Goal: Transaction & Acquisition: Purchase product/service

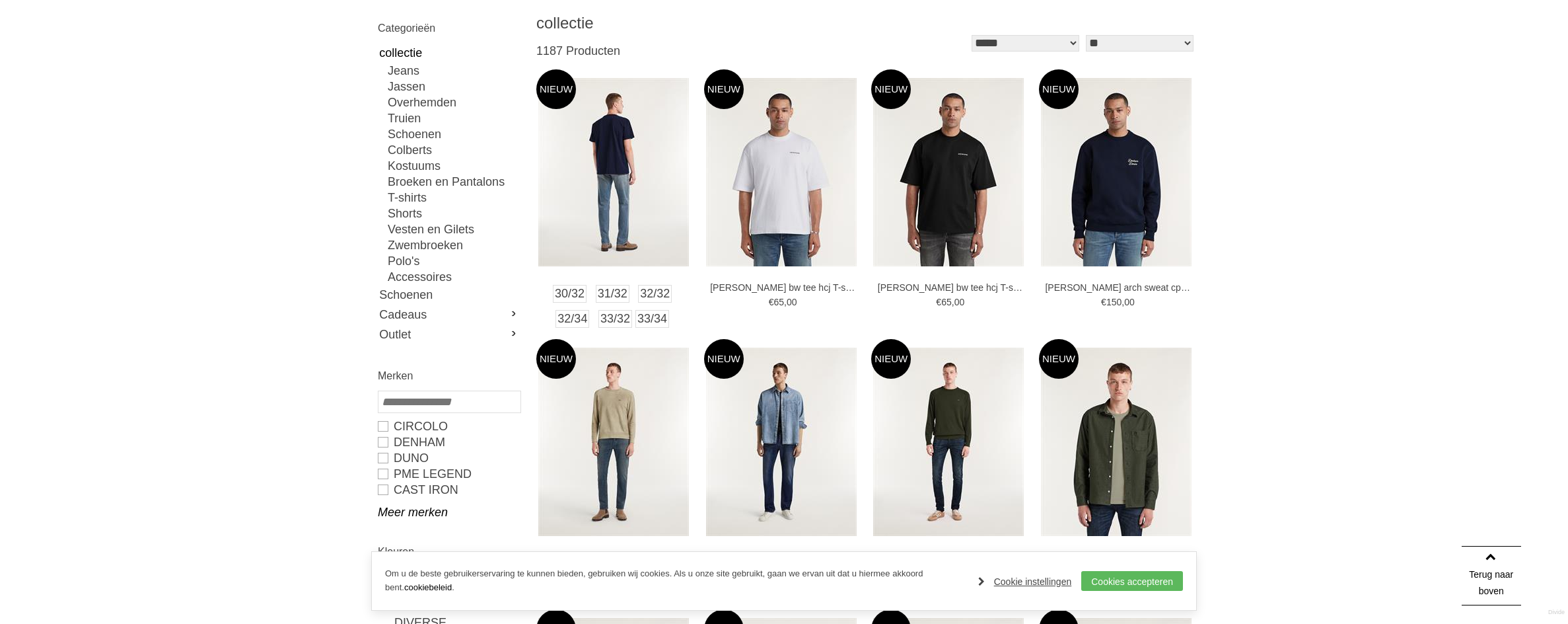
scroll to position [176, 0]
click at [407, 95] on link "Overhemden" at bounding box center [454, 101] width 132 height 16
type input "**"
type input "***"
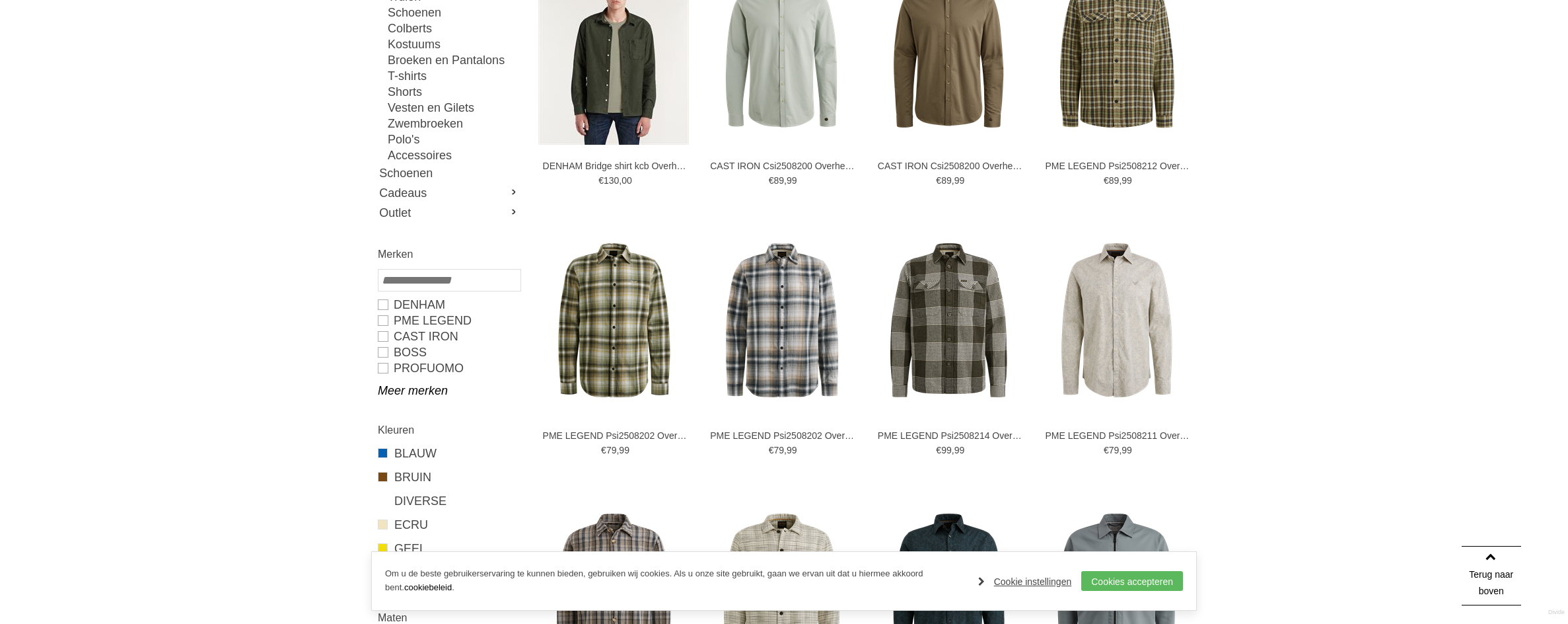
scroll to position [298, 0]
click at [387, 393] on link "Meer merken" at bounding box center [449, 389] width 142 height 16
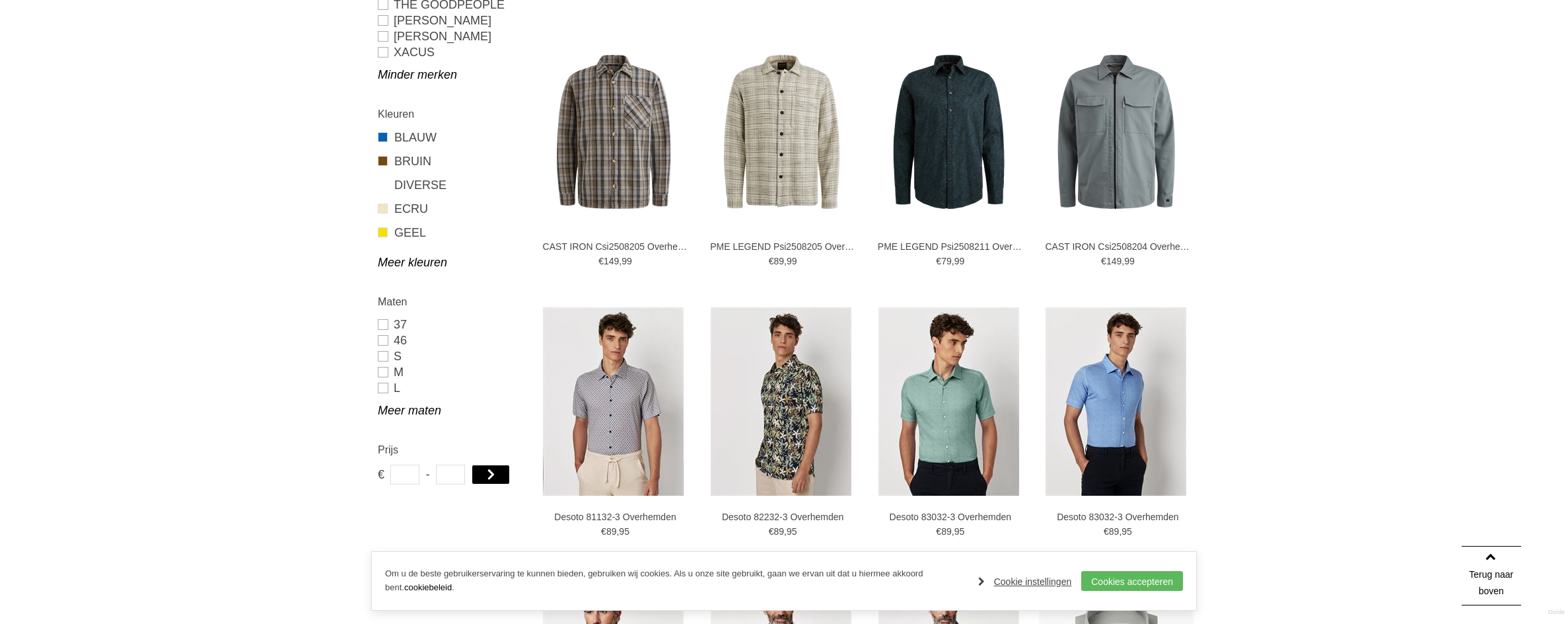
scroll to position [774, 0]
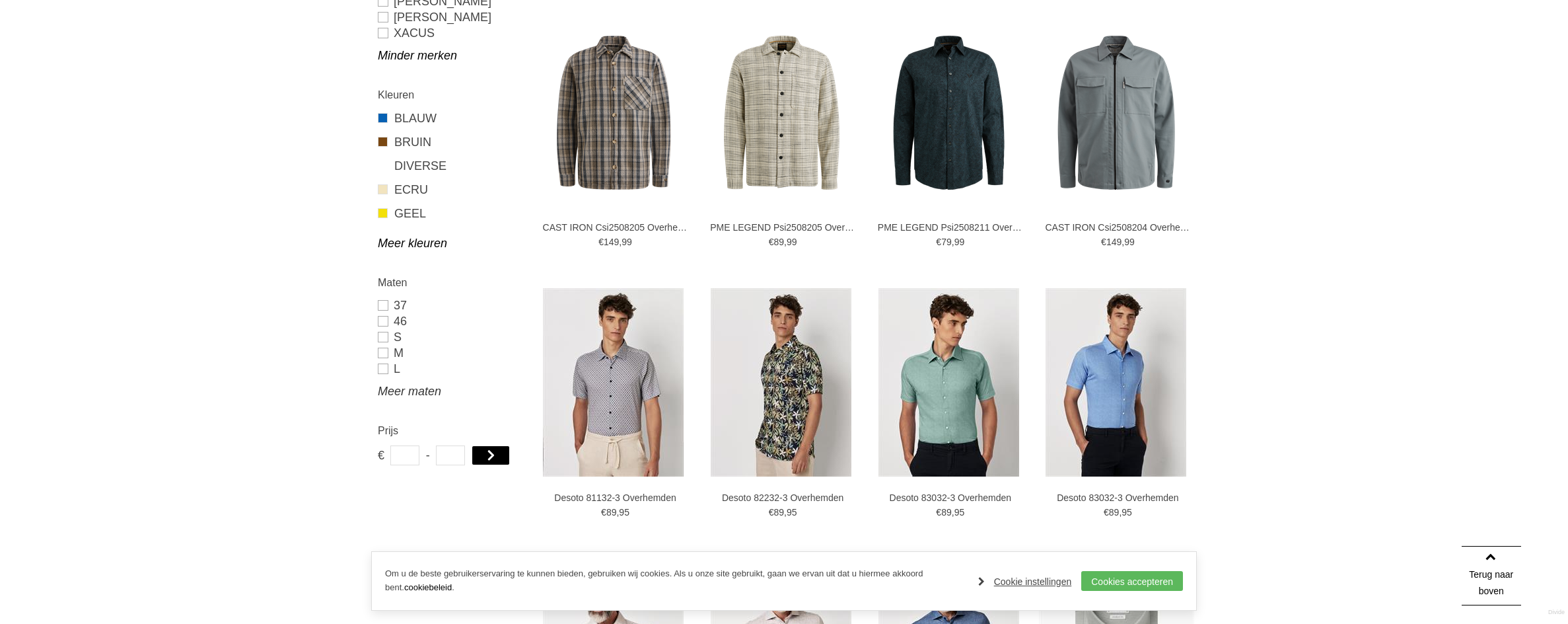
click at [391, 393] on link "Meer maten" at bounding box center [449, 391] width 142 height 16
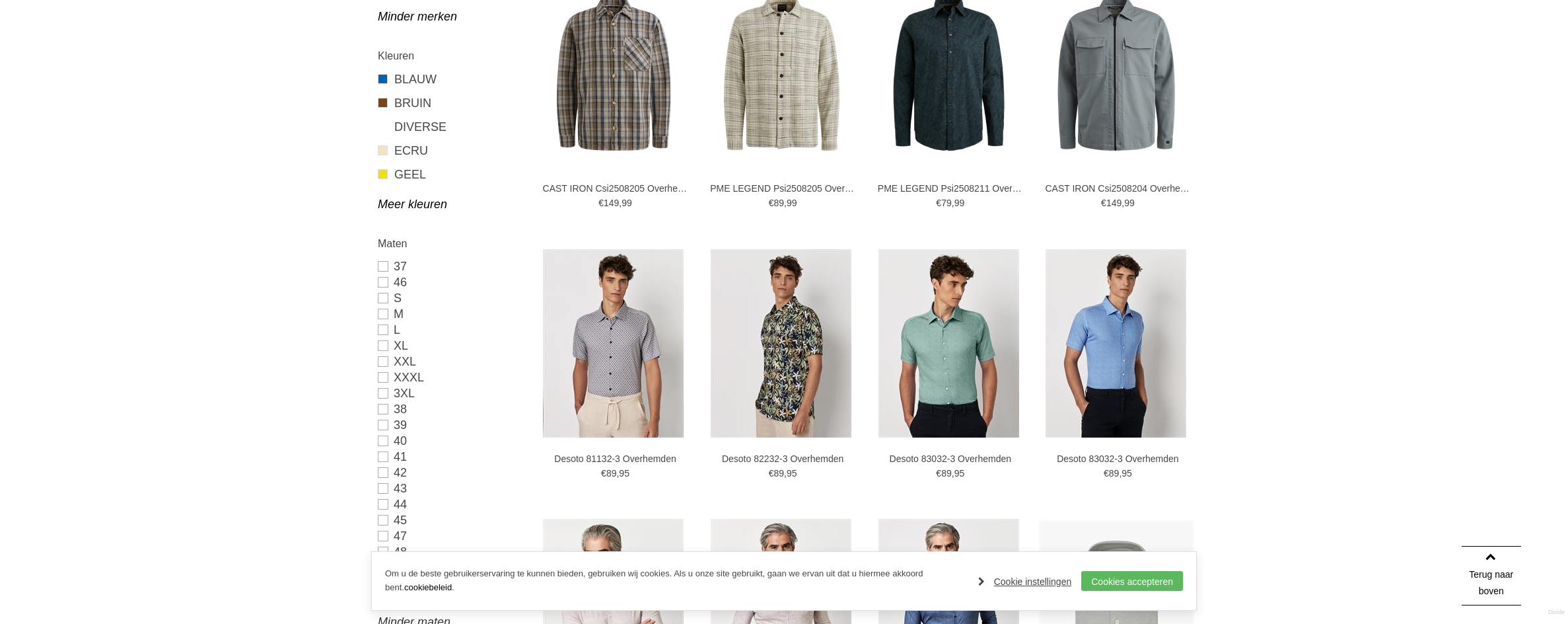
scroll to position [823, 0]
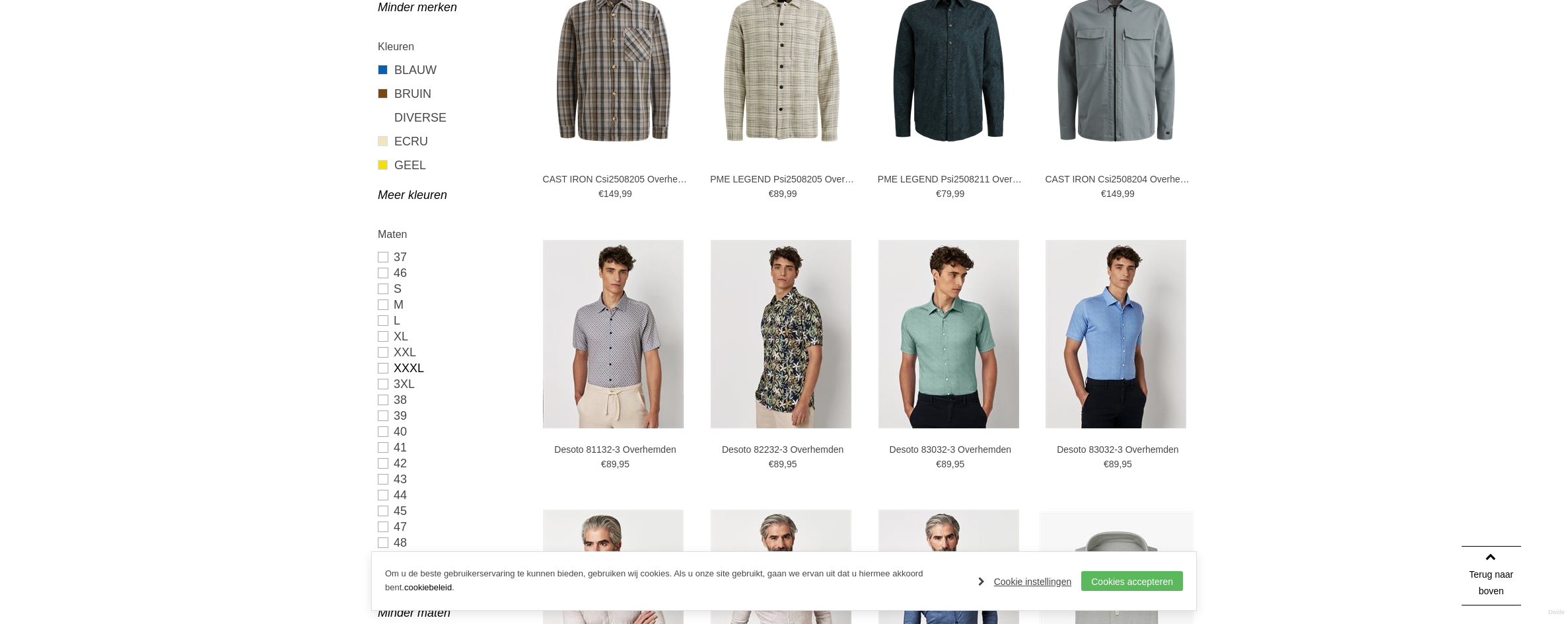
click at [382, 365] on link "XXXL" at bounding box center [449, 367] width 142 height 16
type input "**"
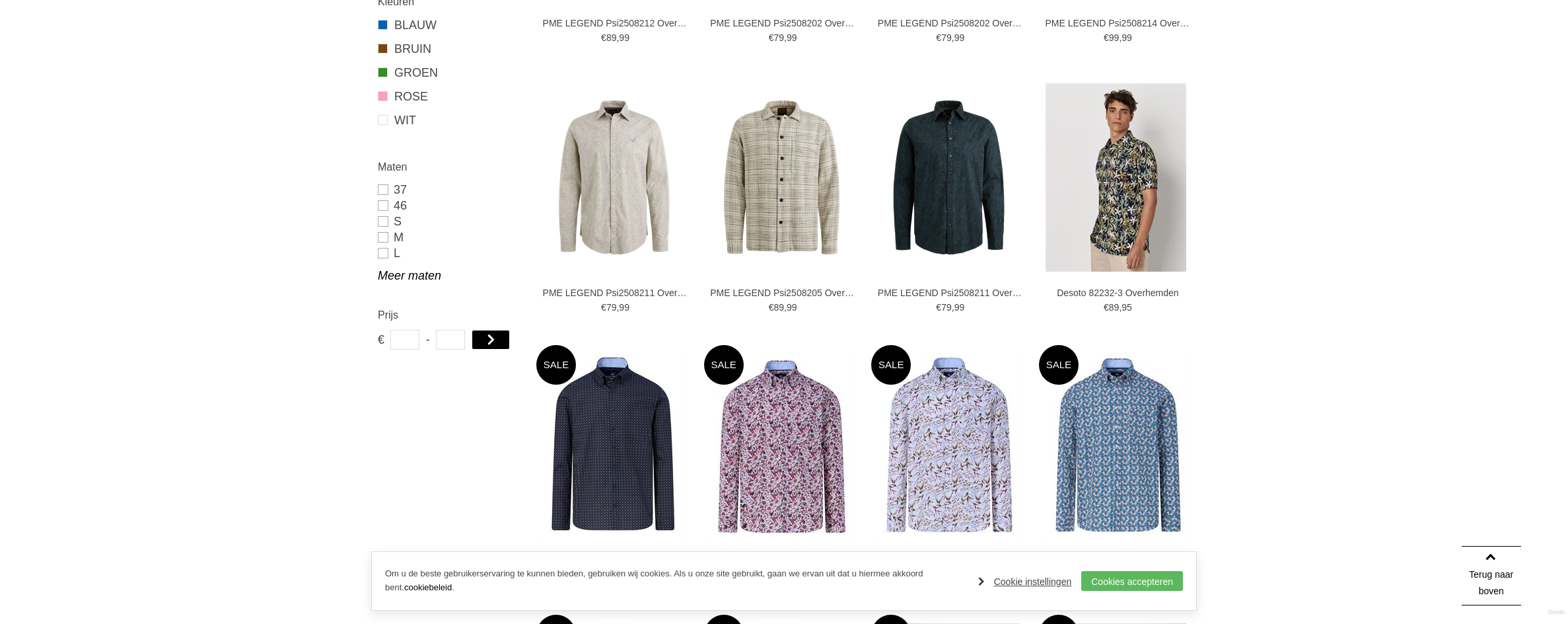
scroll to position [519, 0]
click at [397, 274] on link "Meer maten" at bounding box center [449, 276] width 142 height 16
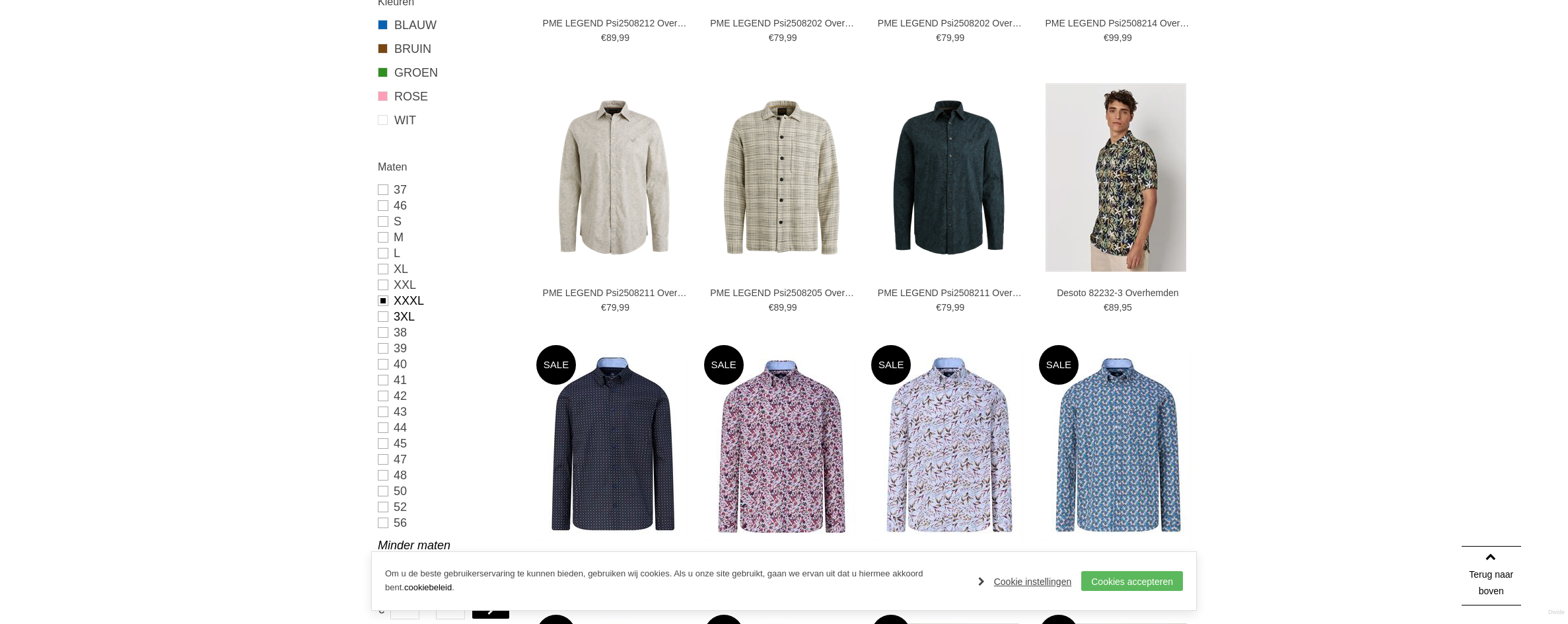
click at [382, 315] on link "3XL" at bounding box center [449, 316] width 142 height 16
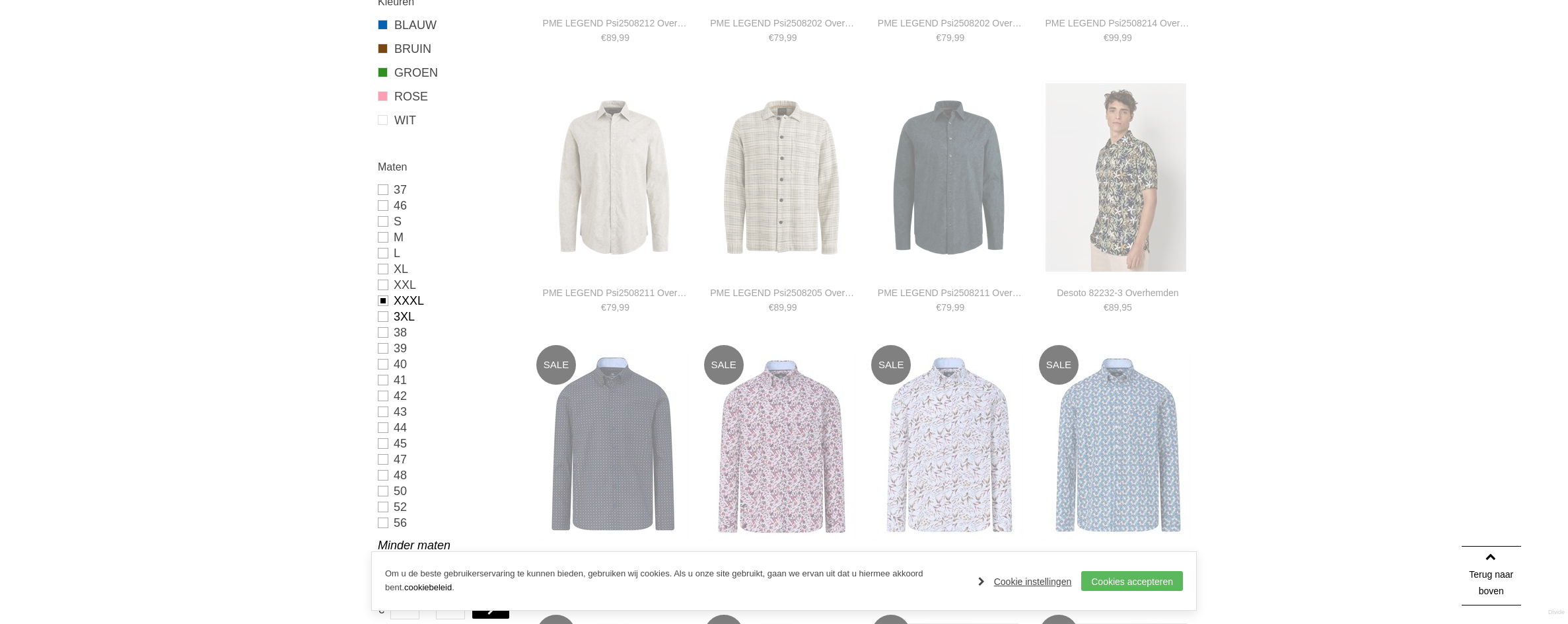
scroll to position [536, 0]
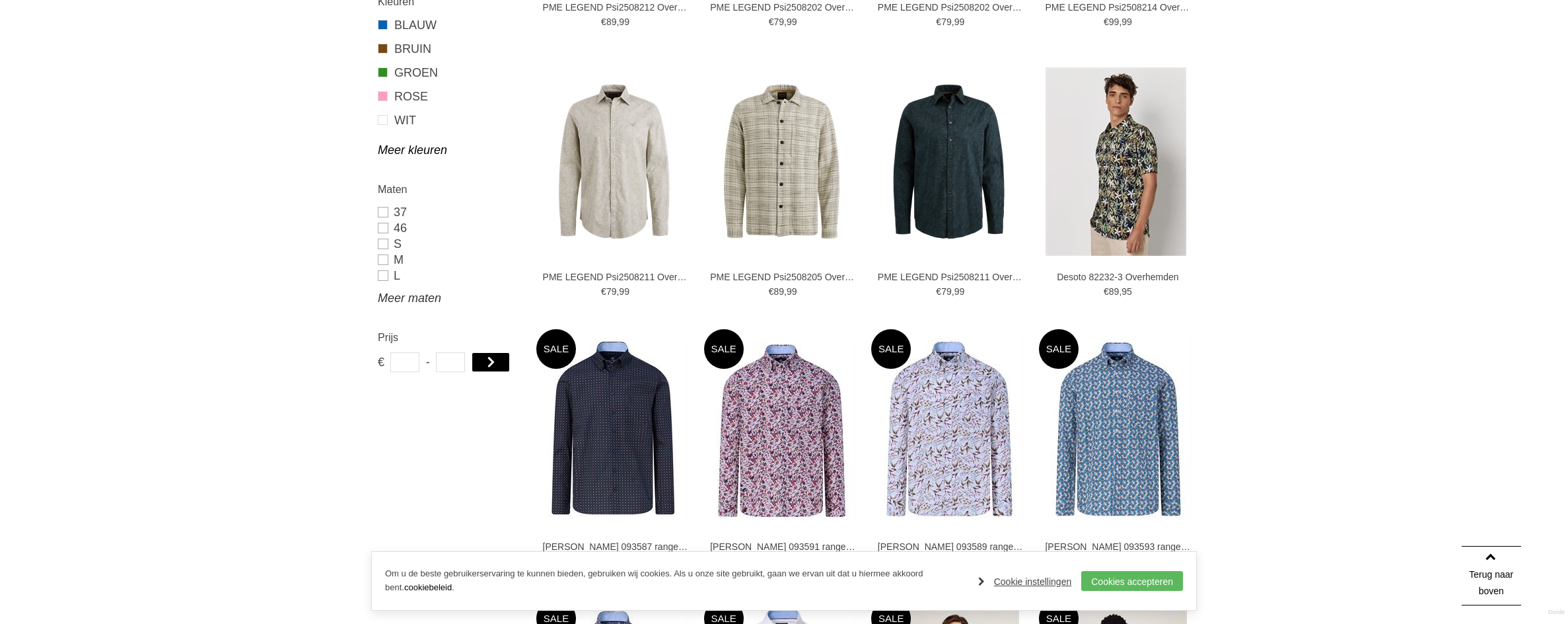
click at [393, 296] on link "Meer maten" at bounding box center [449, 298] width 142 height 16
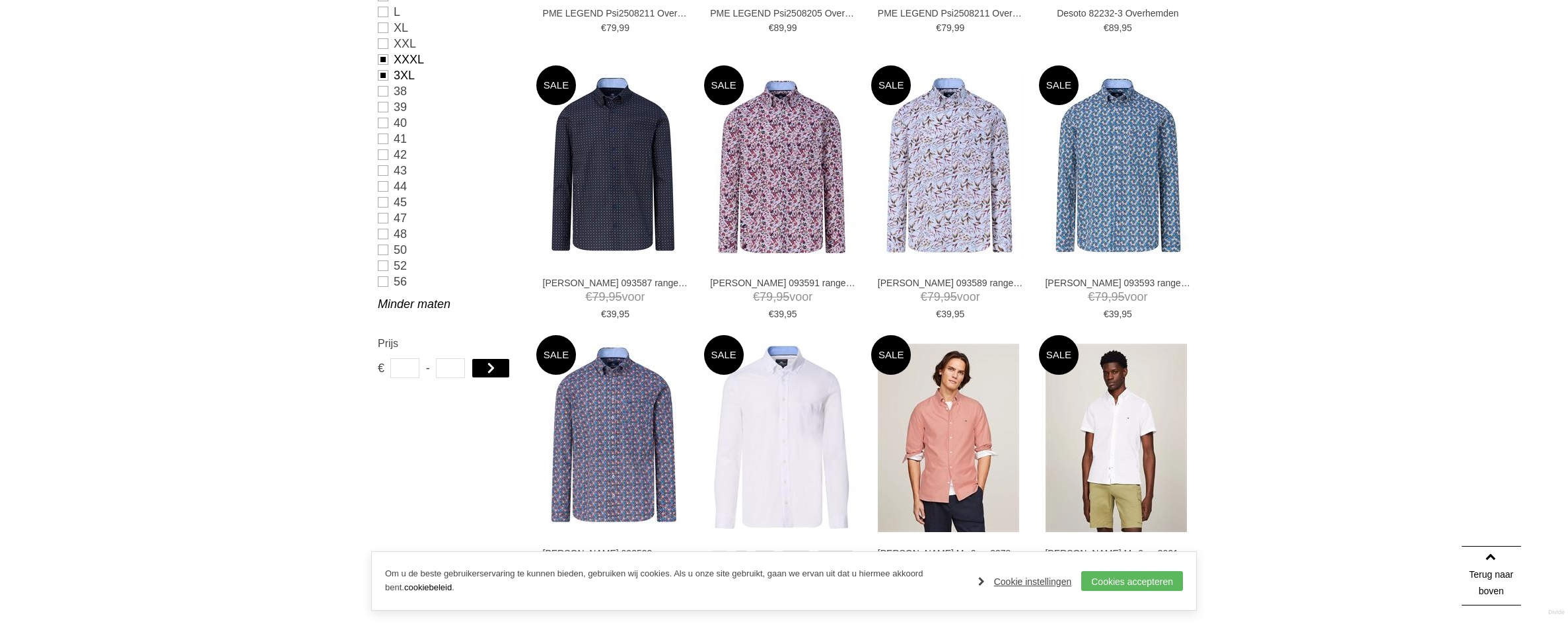
scroll to position [793, 0]
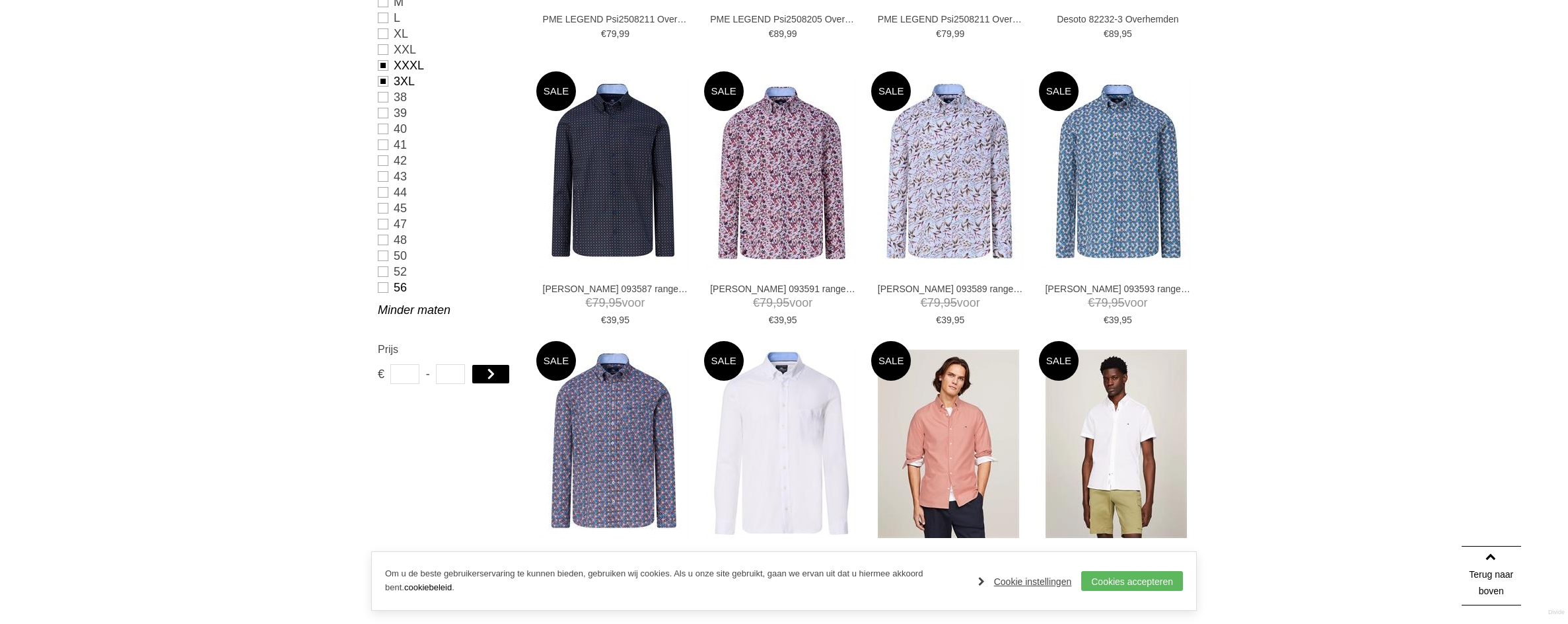
click at [387, 288] on link "56" at bounding box center [449, 287] width 142 height 16
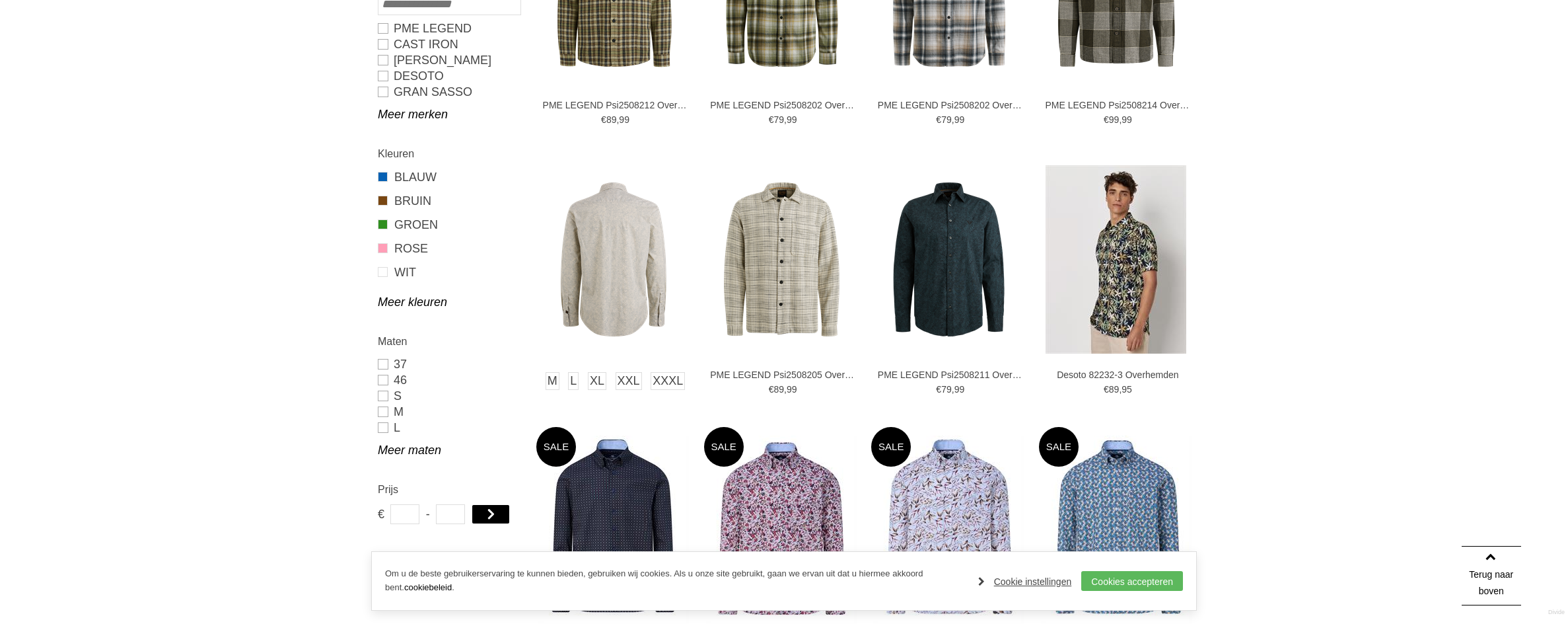
scroll to position [427, 0]
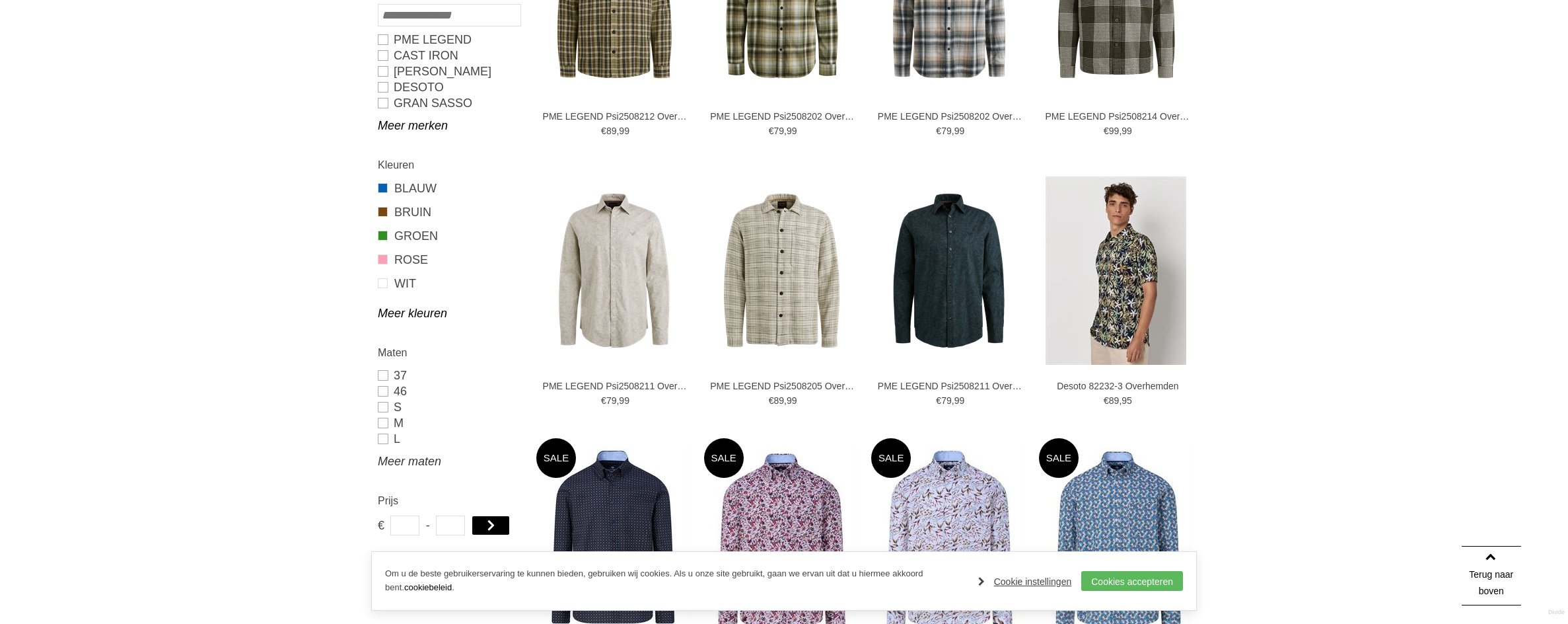
click at [397, 461] on link "Meer maten" at bounding box center [449, 460] width 142 height 16
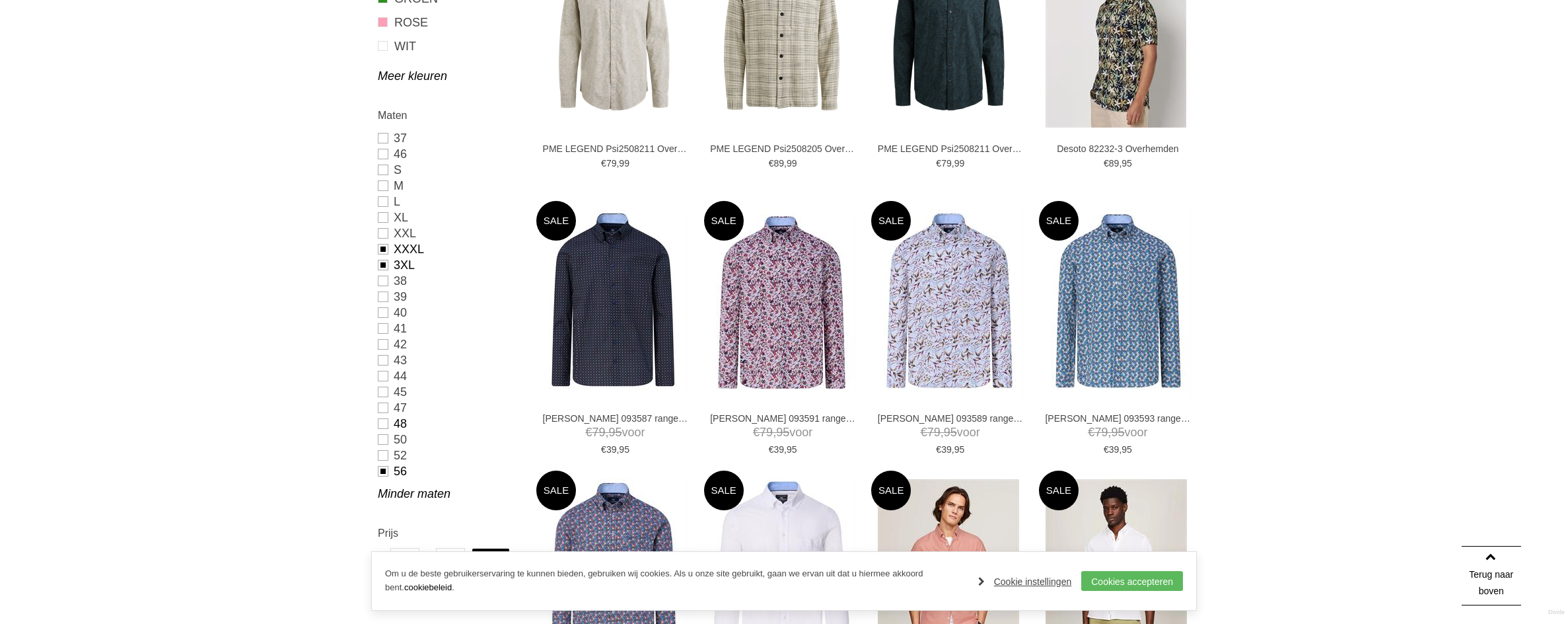
scroll to position [665, 0]
click at [383, 387] on link "45" at bounding box center [449, 391] width 142 height 16
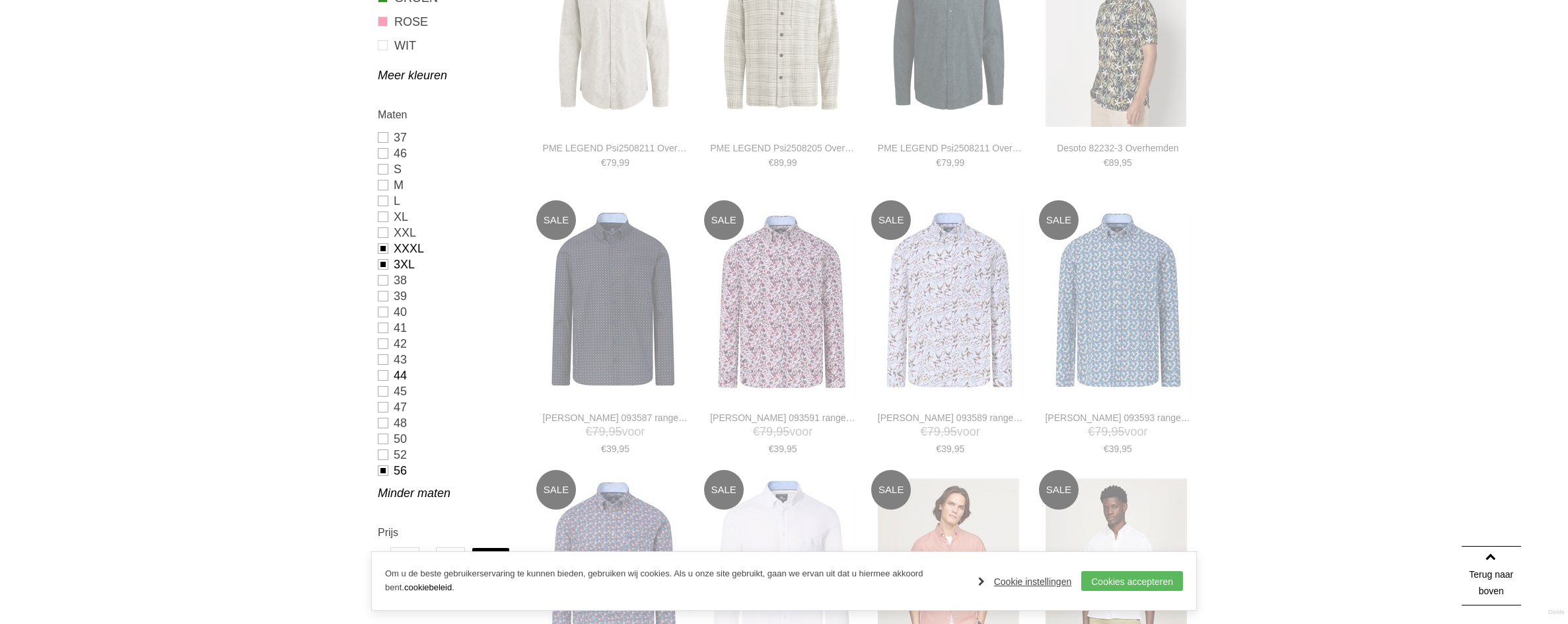
type input "***"
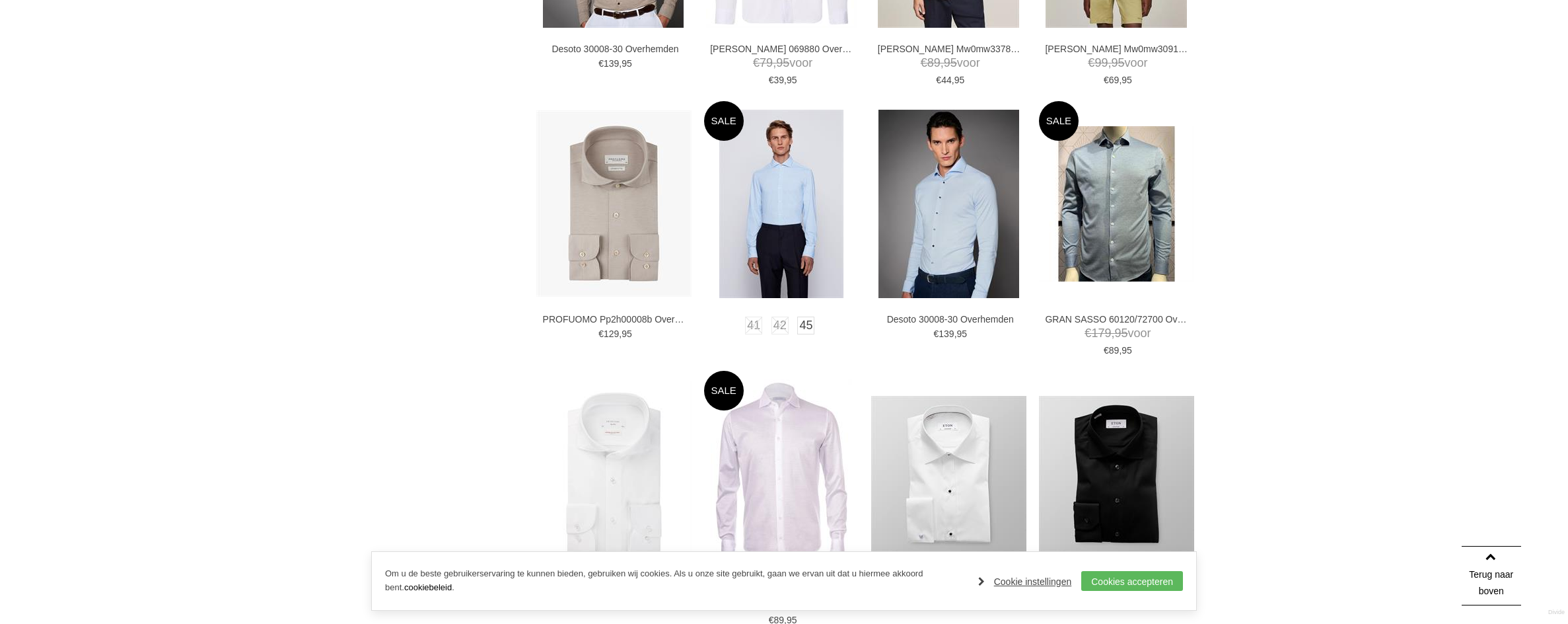
scroll to position [1845, 0]
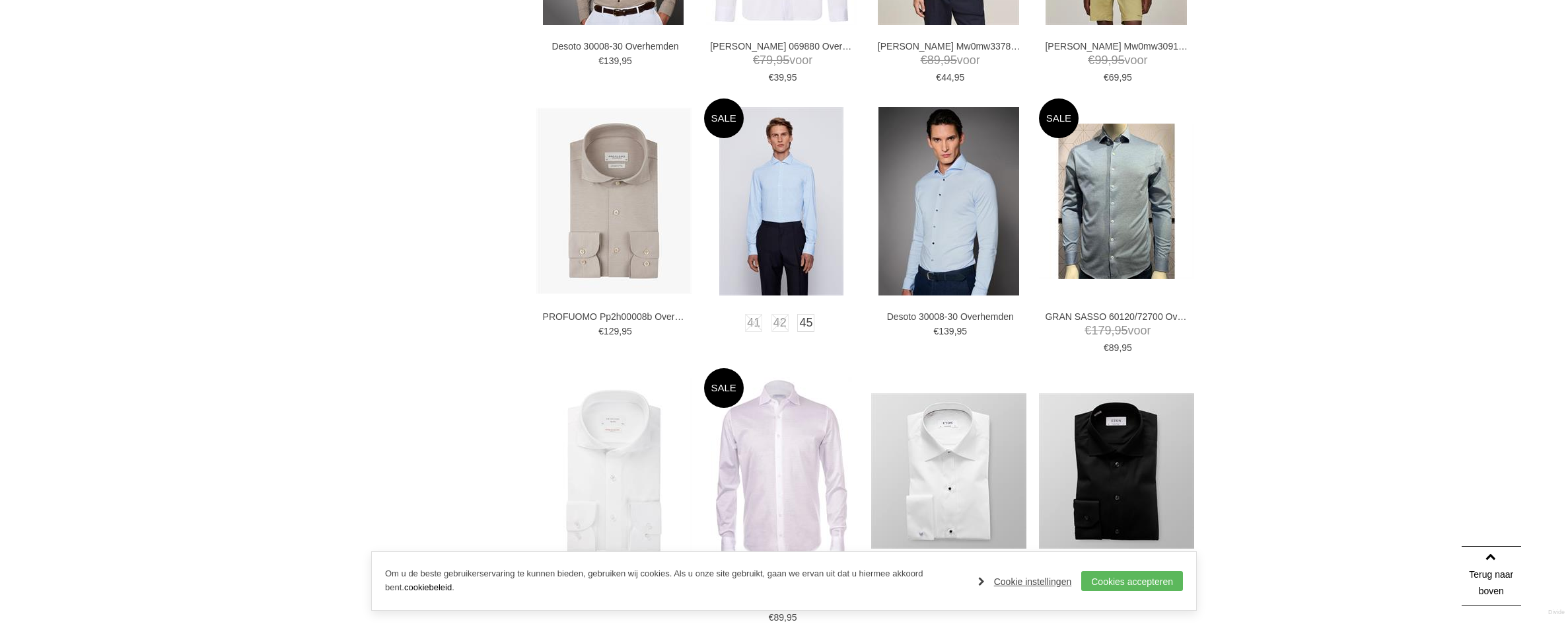
click at [782, 242] on img at bounding box center [781, 201] width 124 height 189
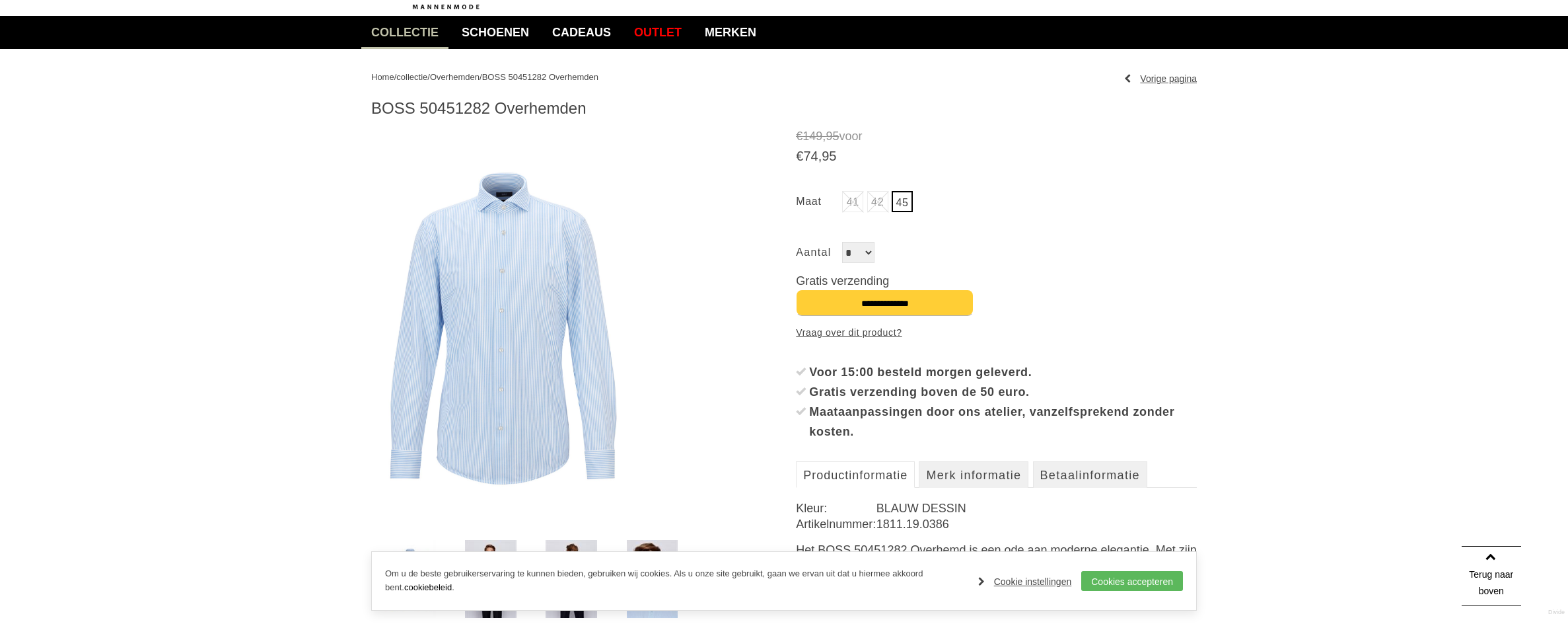
scroll to position [51, 0]
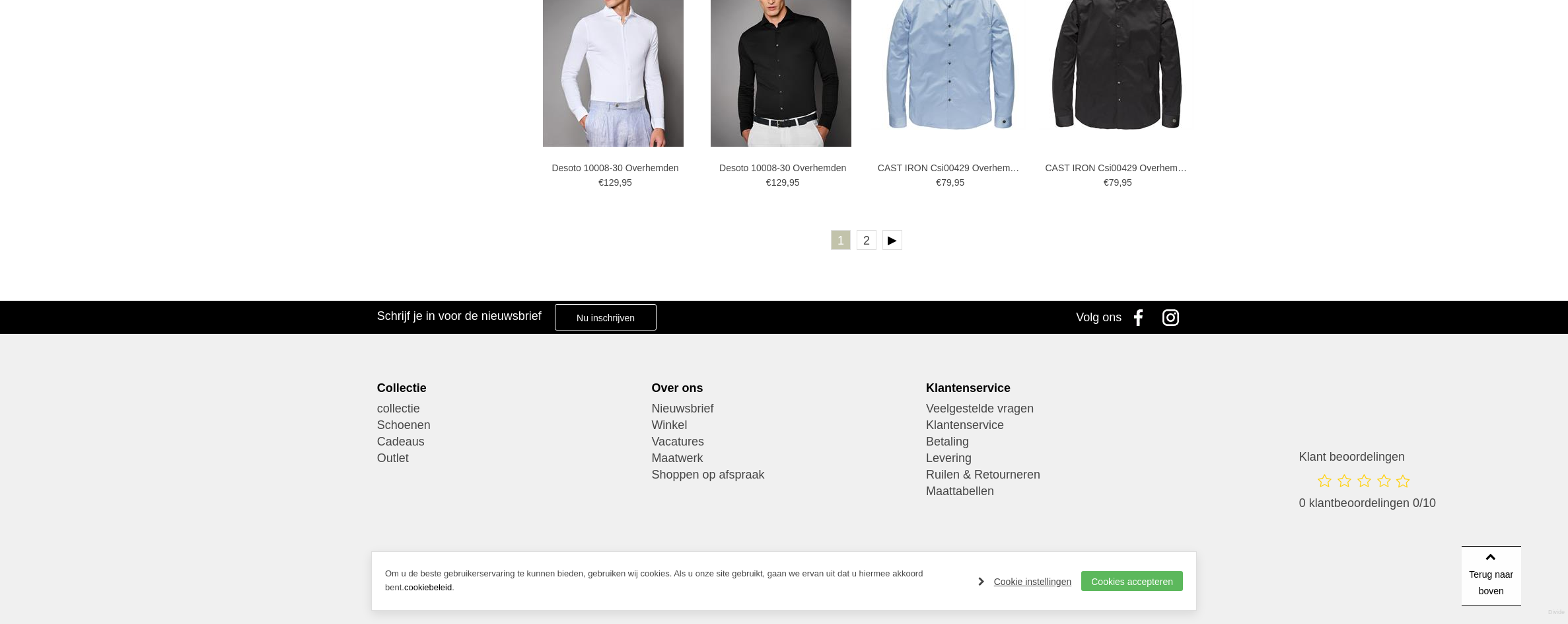
scroll to position [2528, 0]
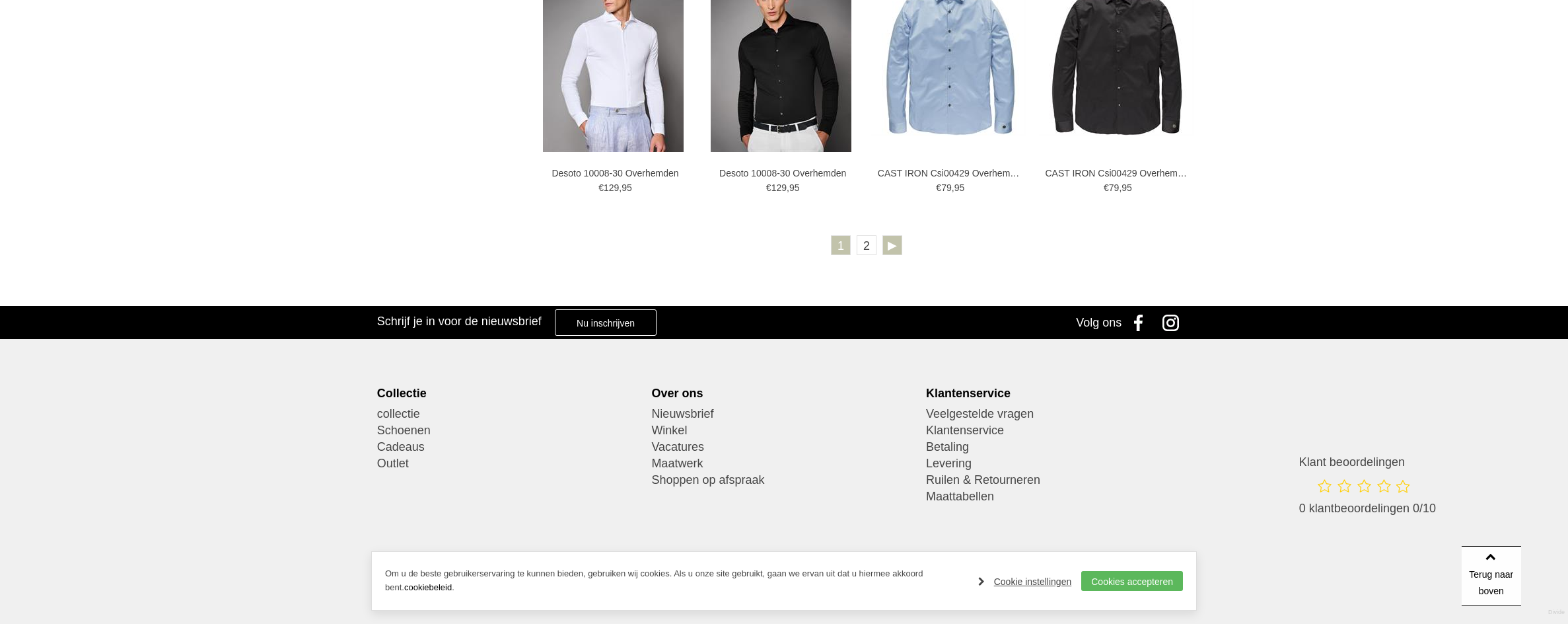
click at [894, 242] on link at bounding box center [893, 245] width 20 height 20
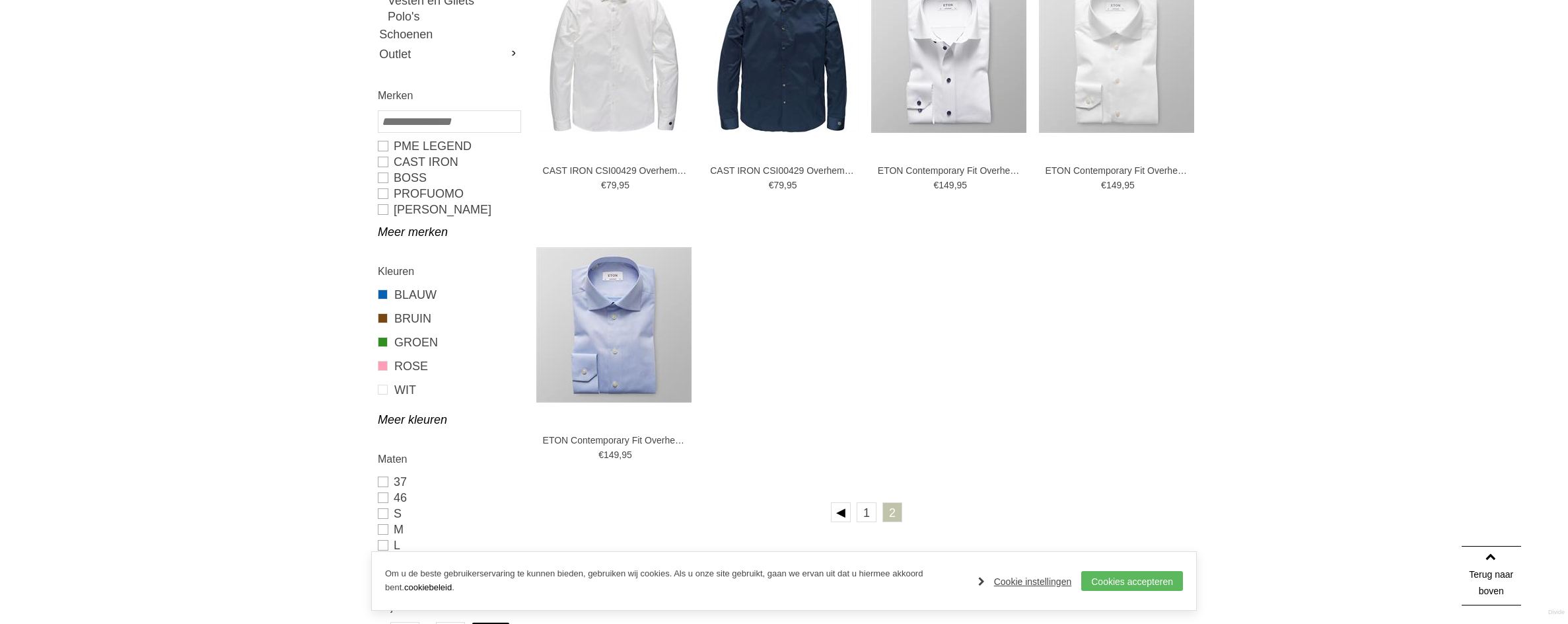
scroll to position [356, 0]
click at [836, 507] on link at bounding box center [841, 512] width 20 height 20
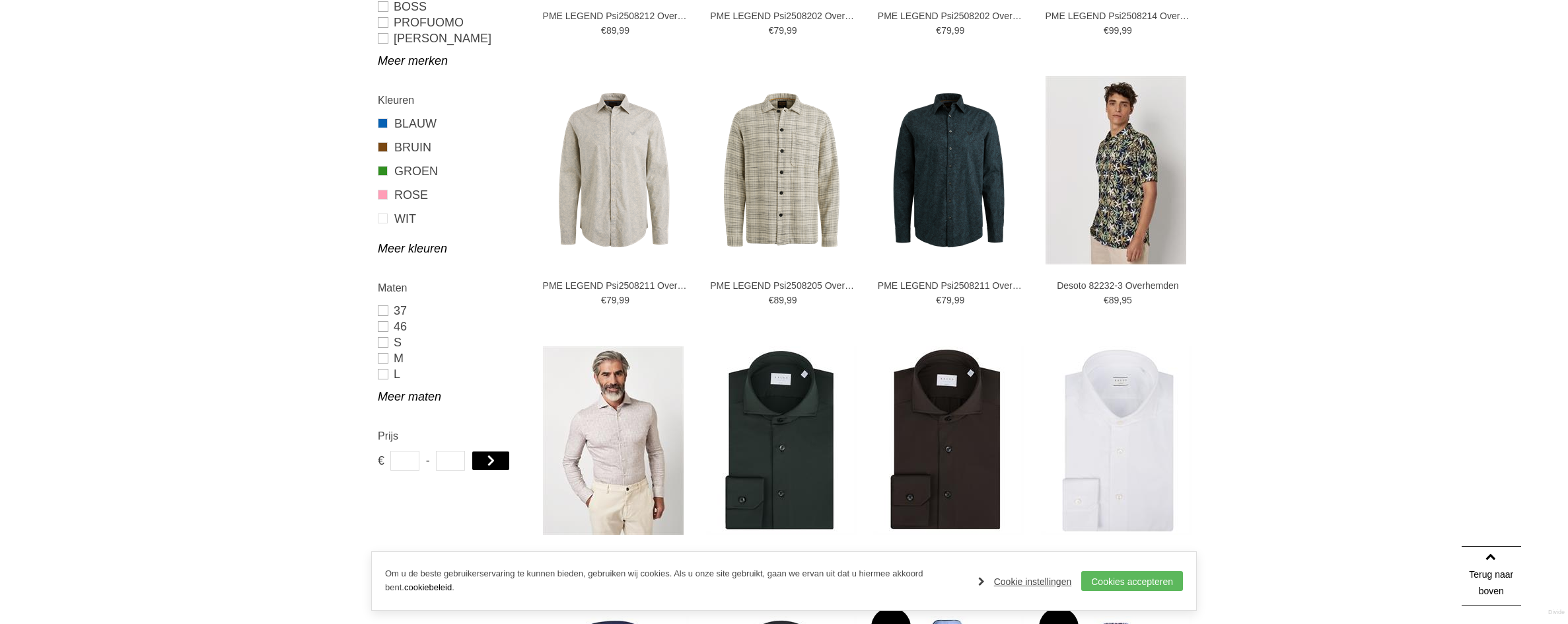
scroll to position [550, 0]
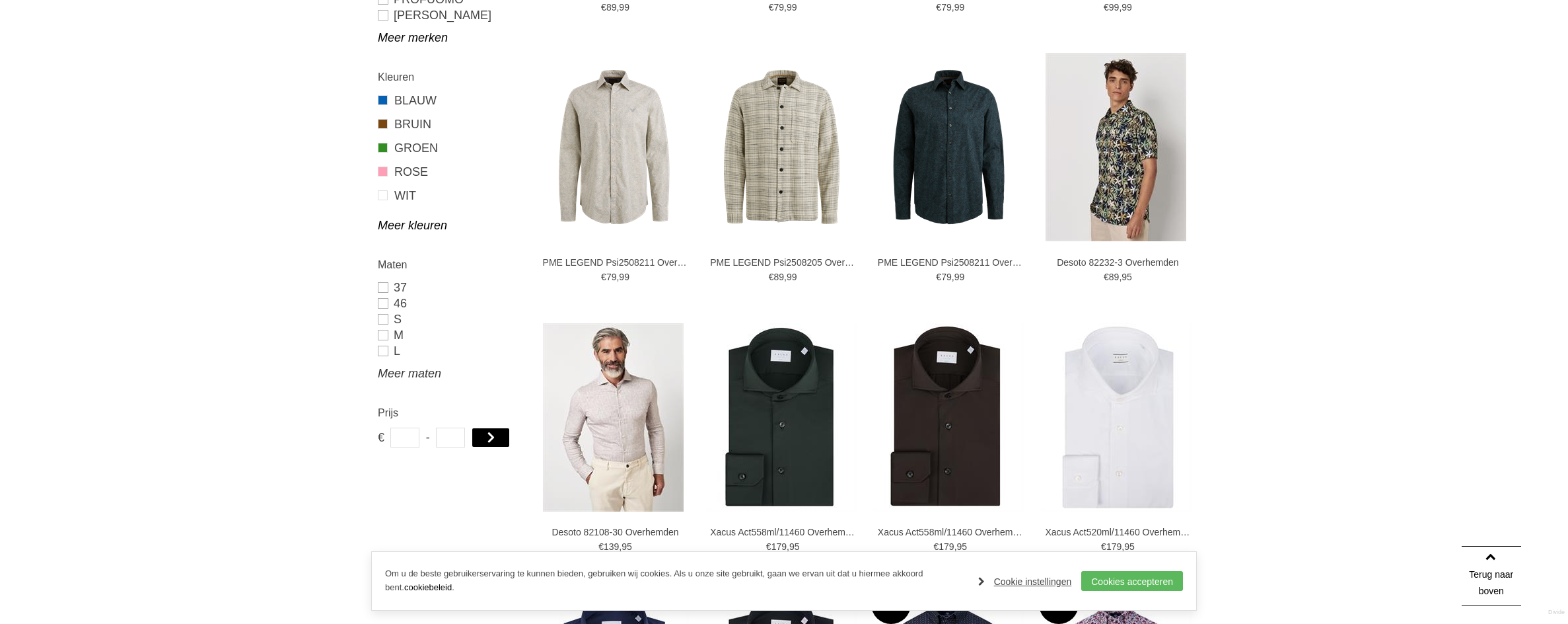
click at [397, 372] on link "Meer maten" at bounding box center [449, 373] width 142 height 16
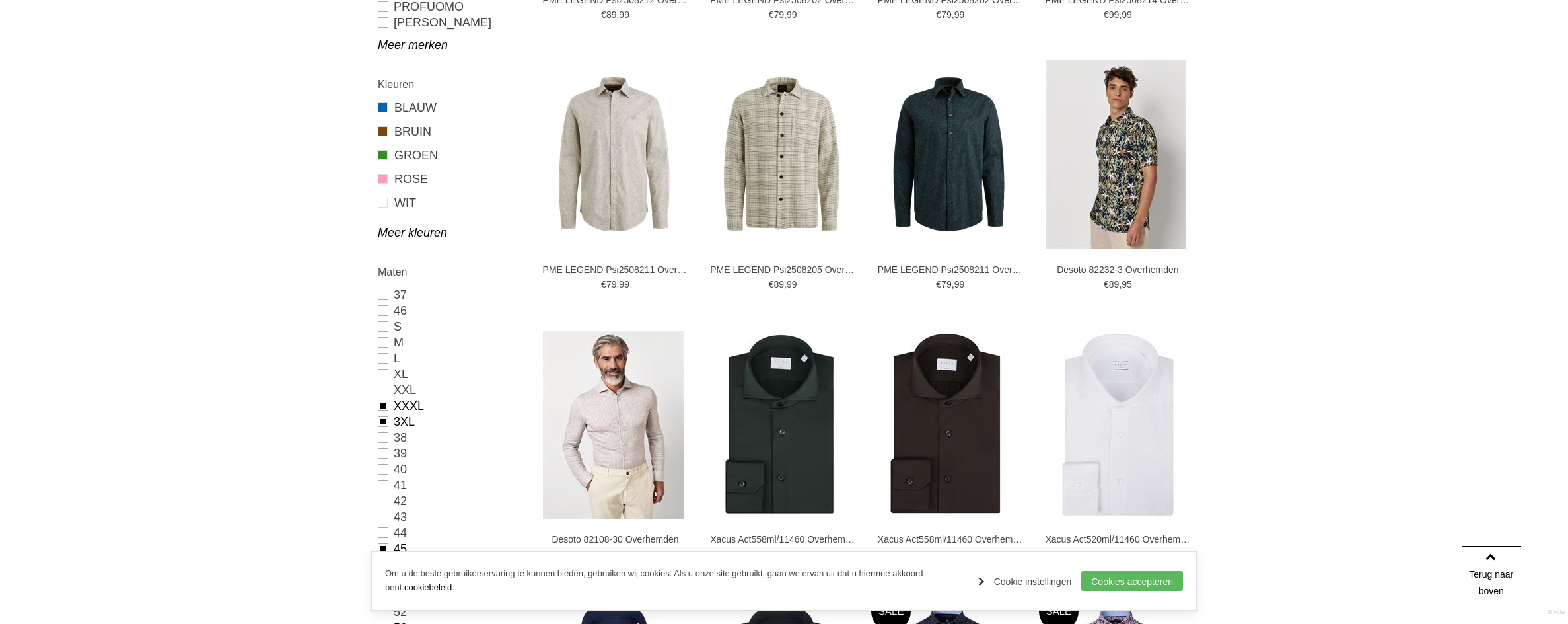
click at [380, 401] on link "XXXL" at bounding box center [449, 405] width 142 height 16
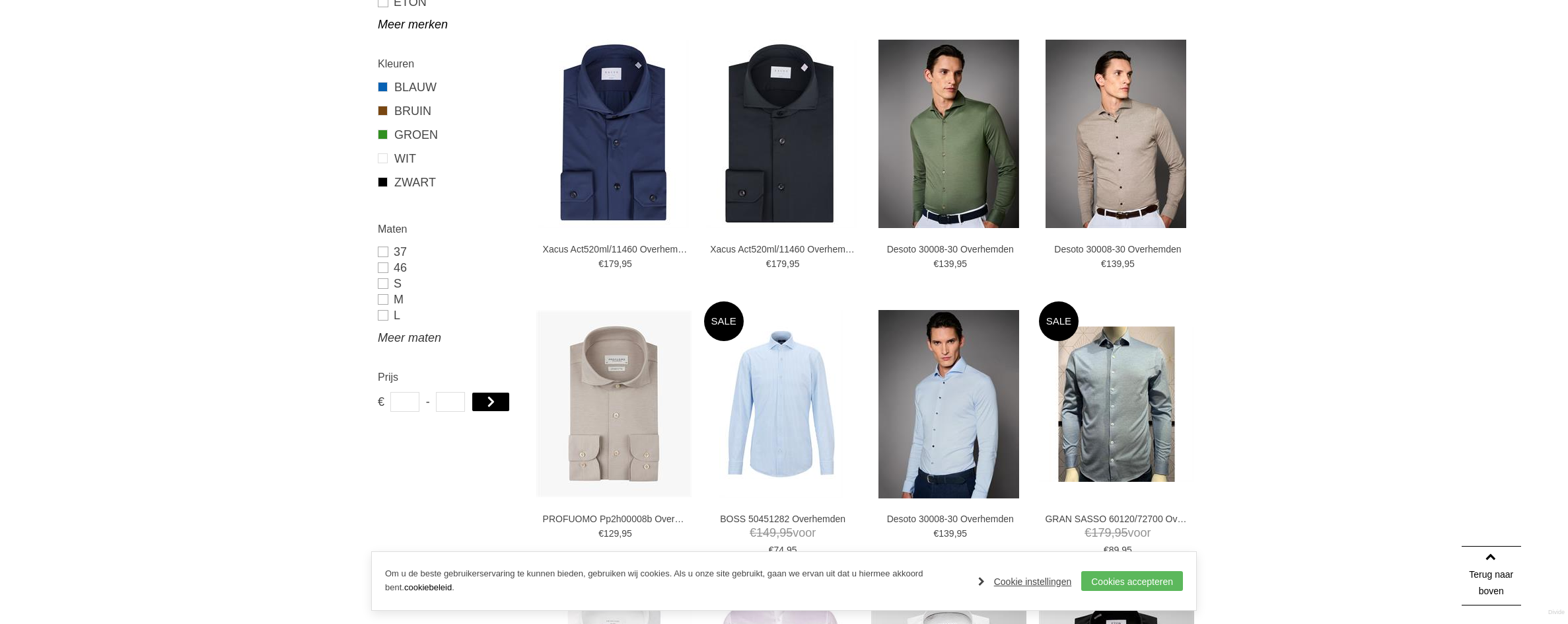
scroll to position [567, 0]
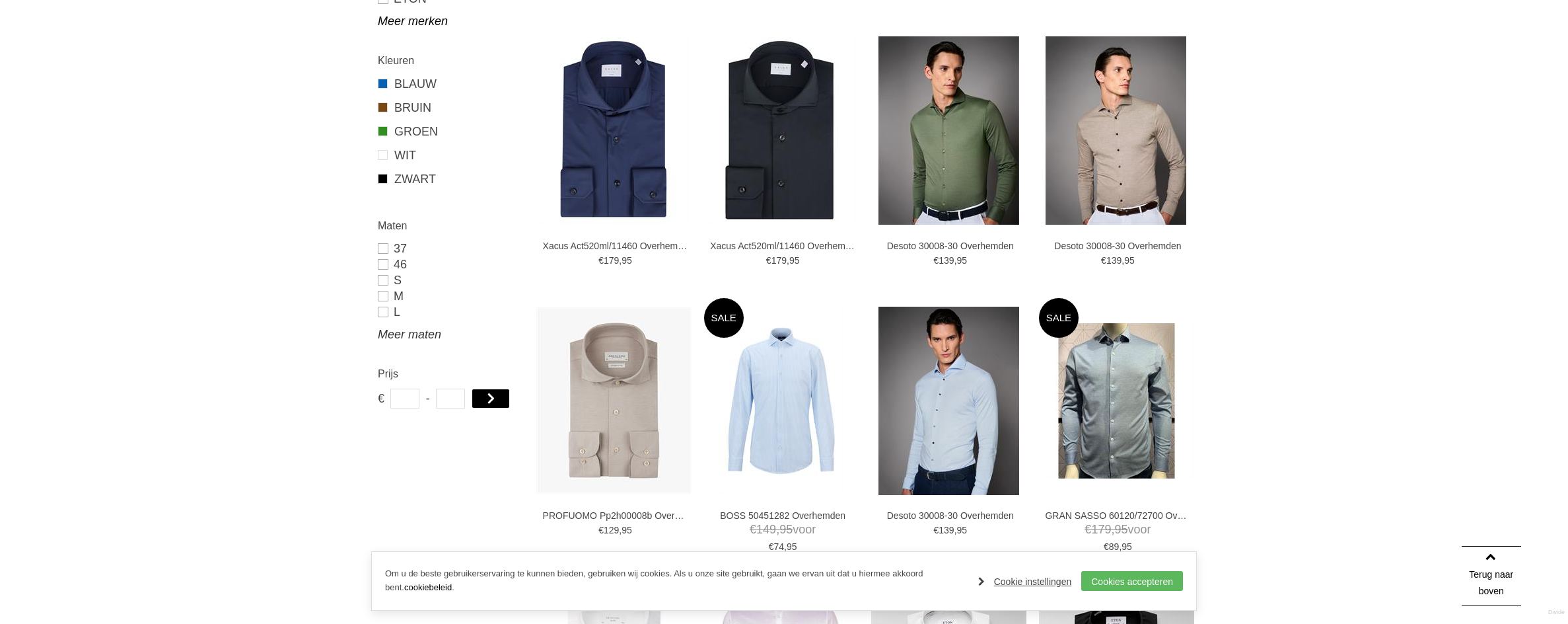
click at [397, 335] on link "Meer maten" at bounding box center [449, 334] width 142 height 16
click at [380, 375] on link "3XL" at bounding box center [449, 375] width 142 height 16
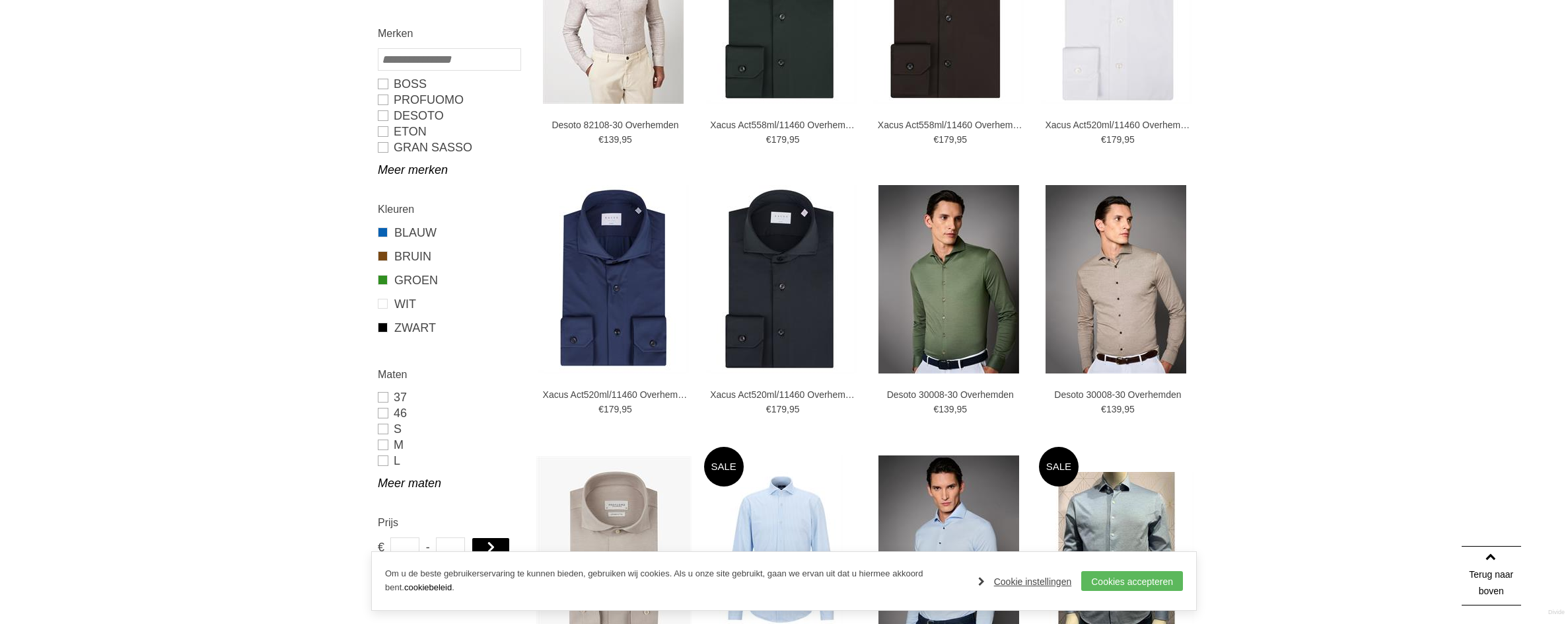
scroll to position [445, 0]
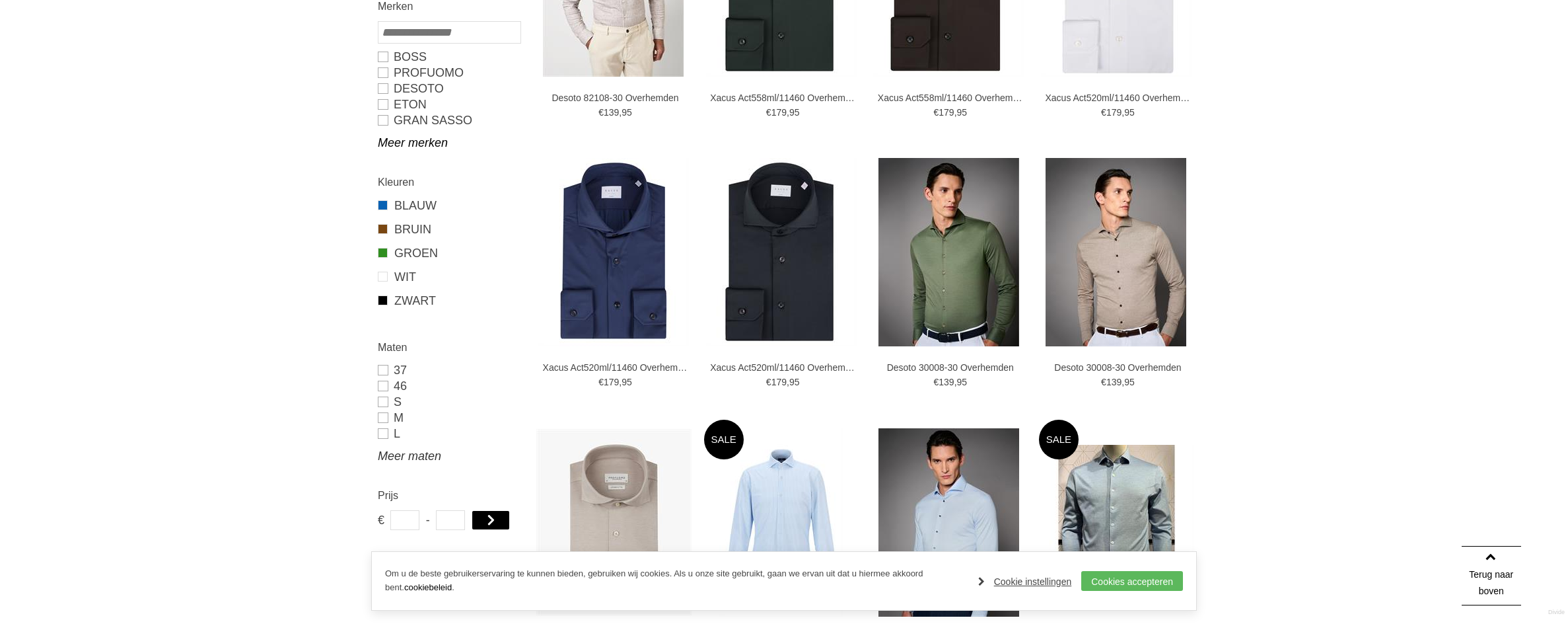
click at [387, 452] on link "Meer maten" at bounding box center [449, 455] width 142 height 16
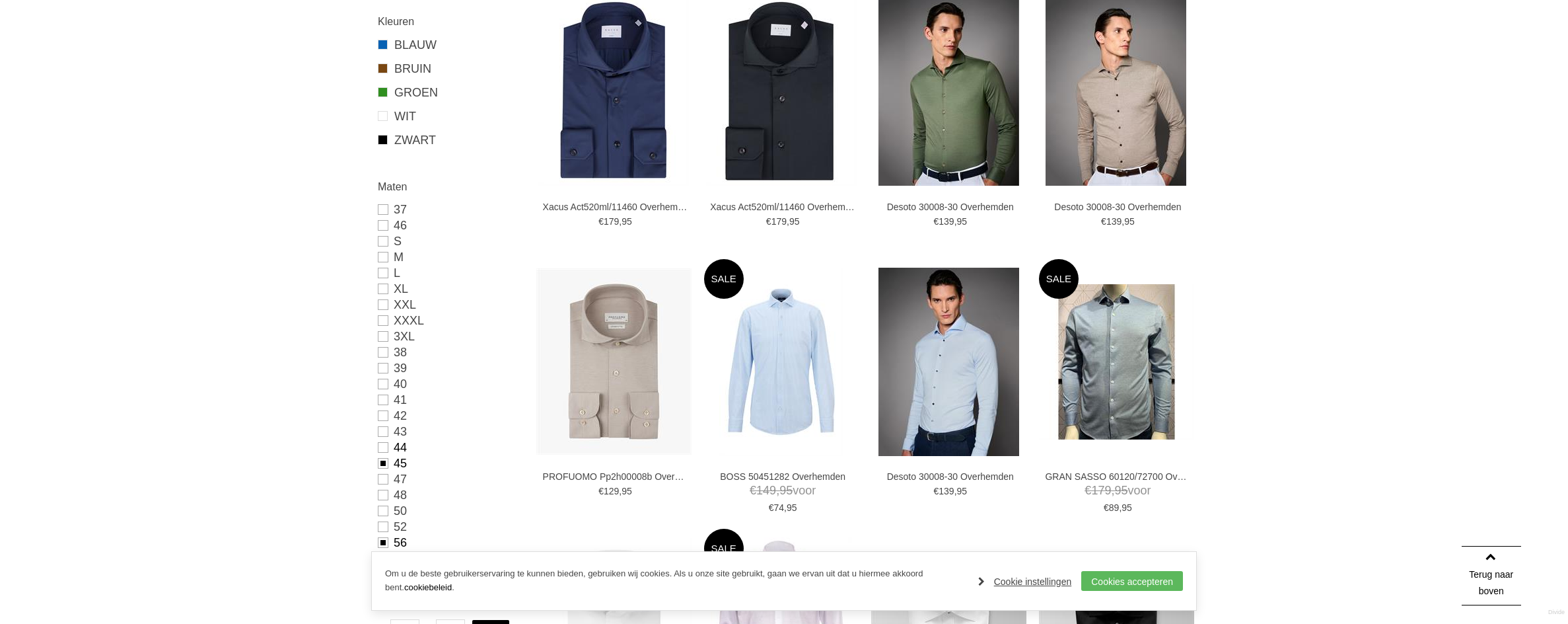
scroll to position [617, 0]
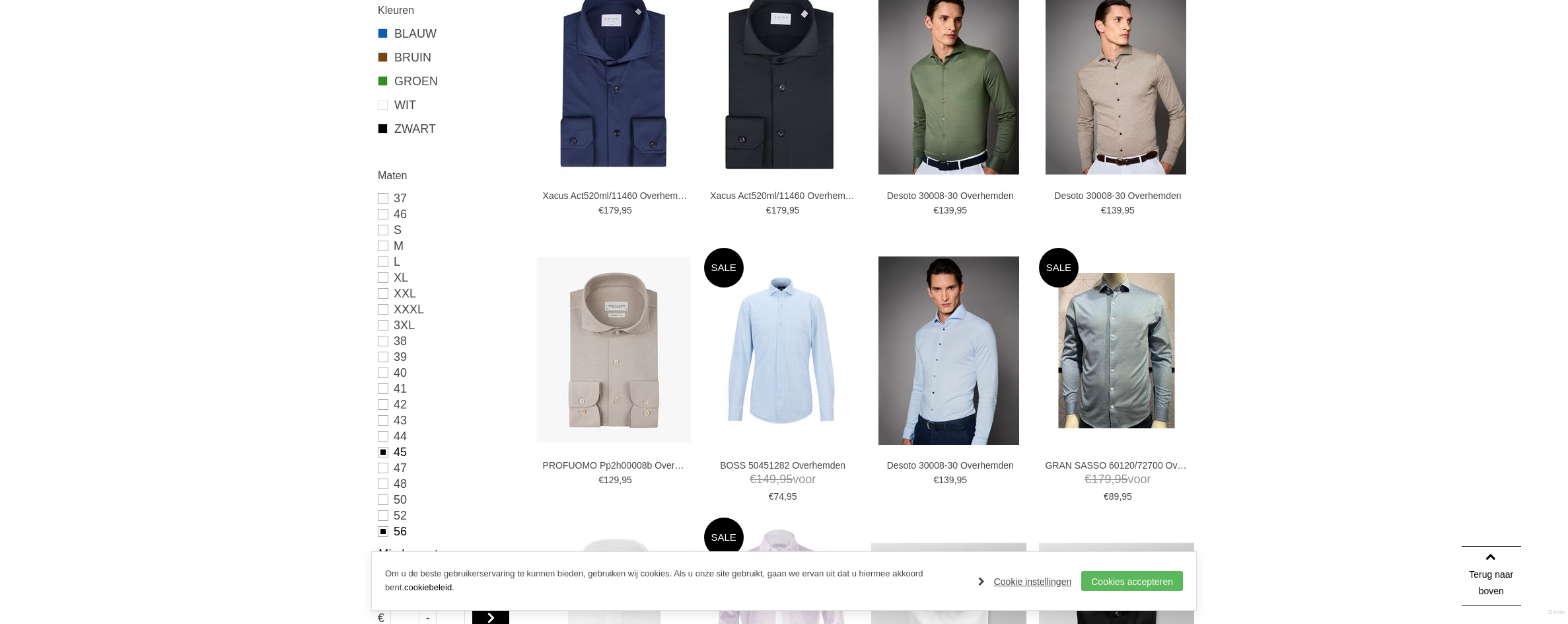
click at [381, 450] on link "45" at bounding box center [449, 451] width 142 height 16
type input "**"
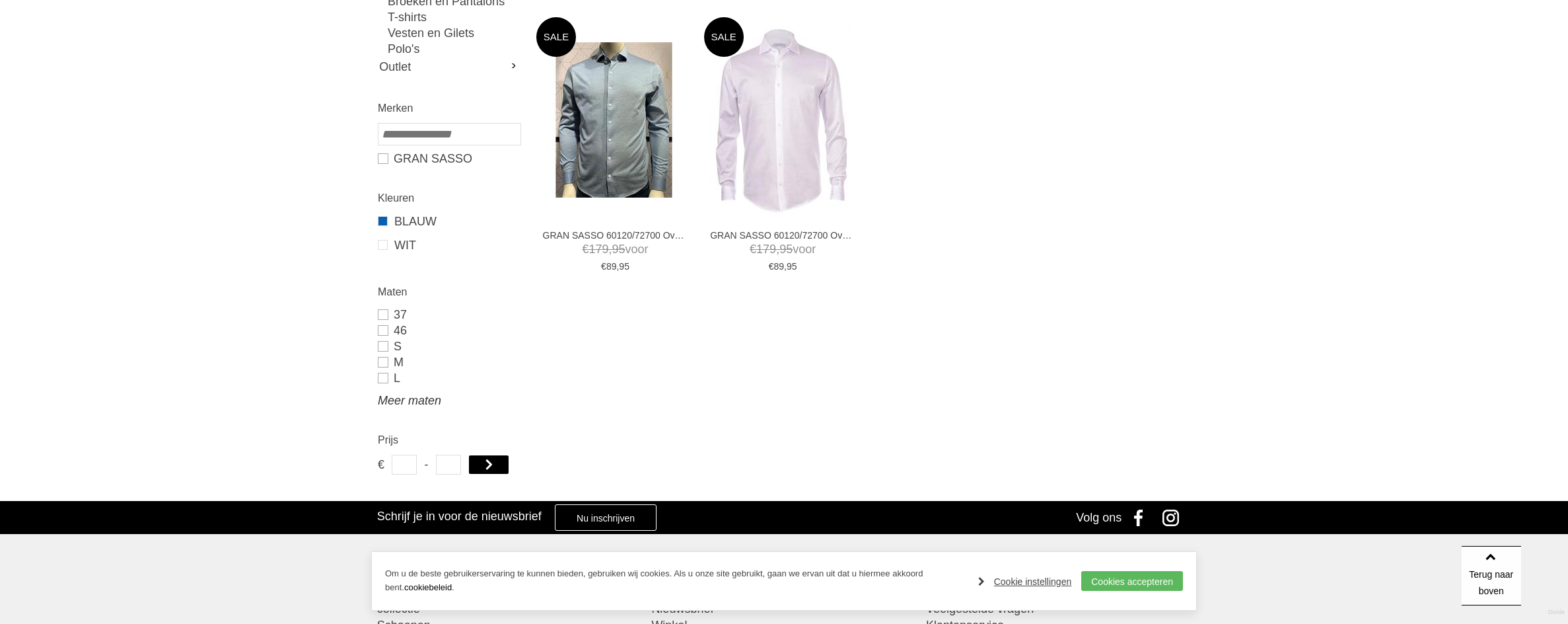
scroll to position [320, 0]
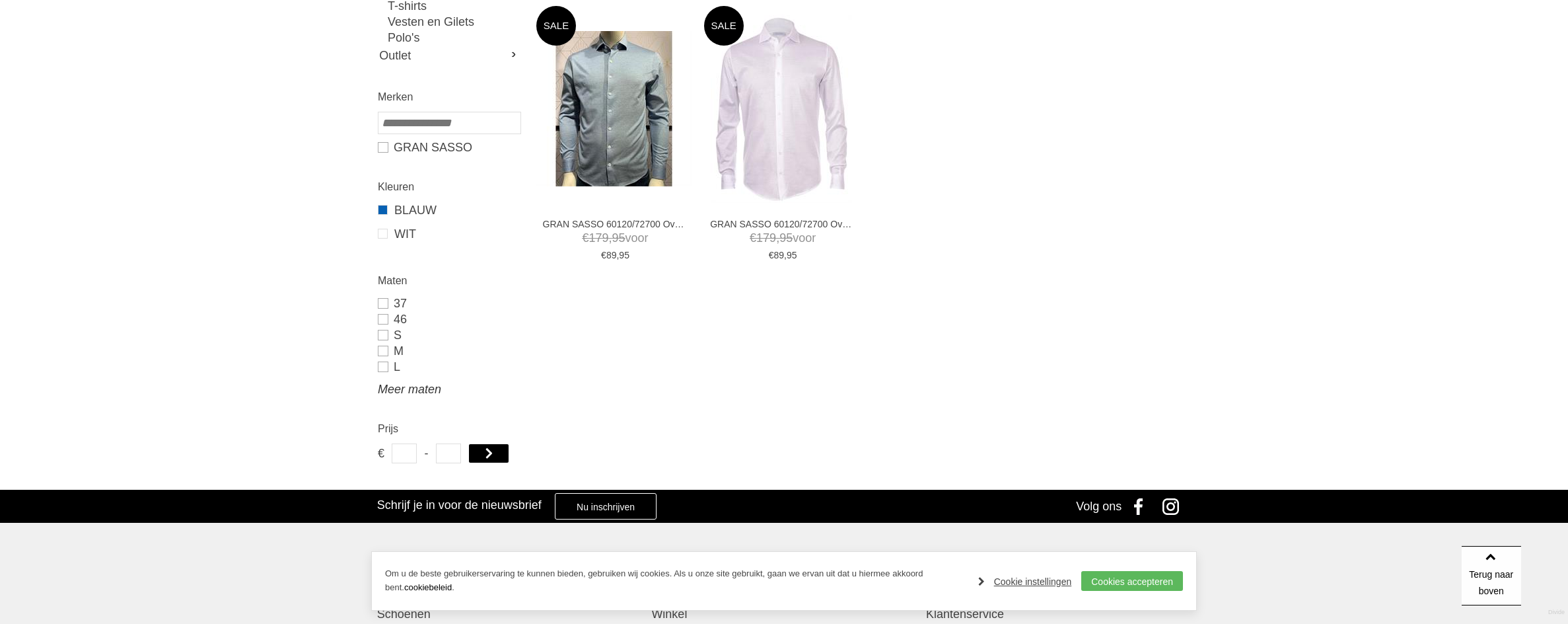
click at [393, 391] on link "Meer maten" at bounding box center [449, 389] width 142 height 16
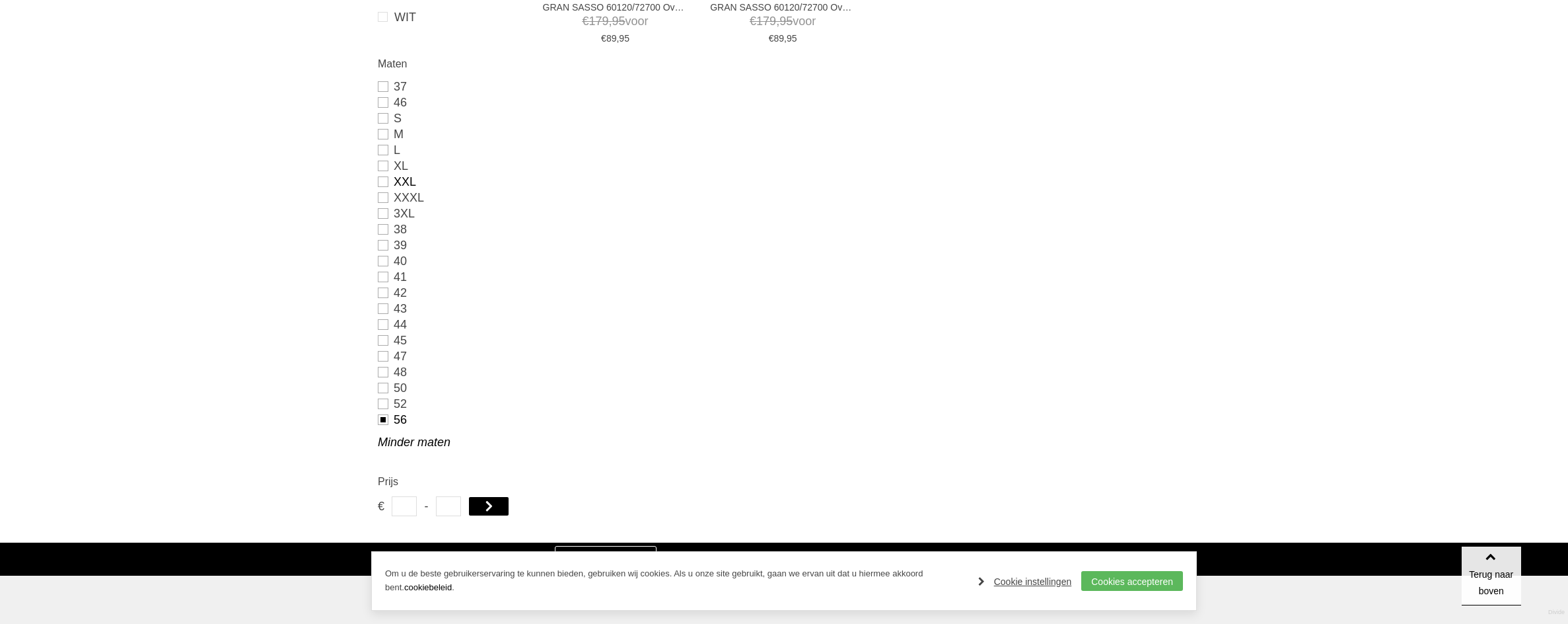
scroll to position [534, 0]
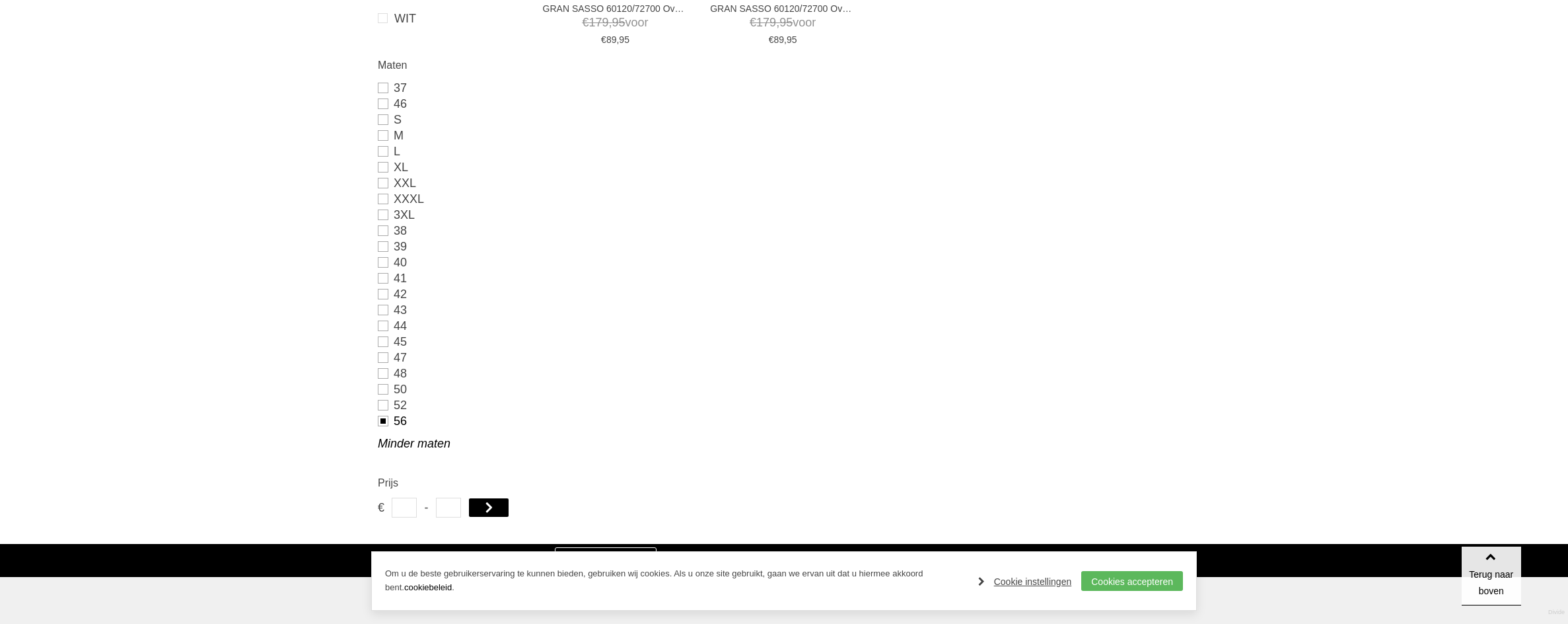
click at [384, 419] on link "56" at bounding box center [449, 420] width 142 height 16
type input "**"
type input "***"
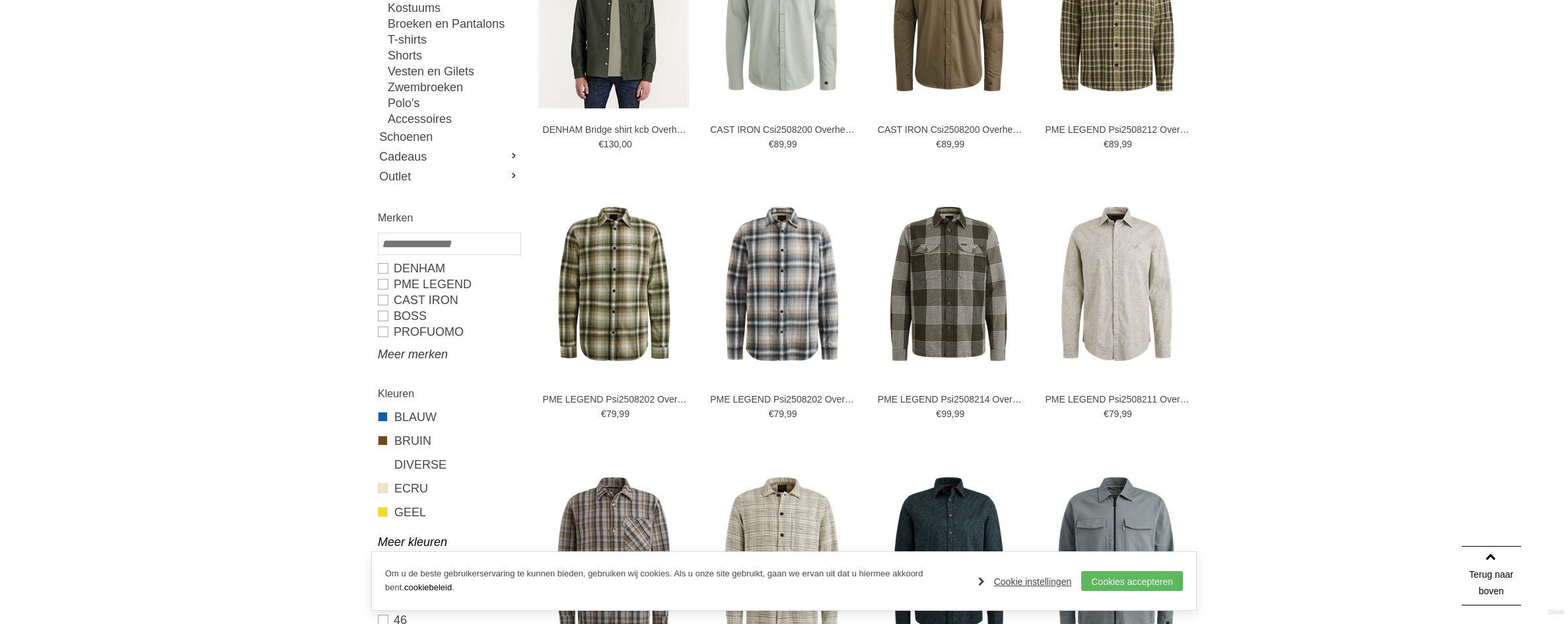
scroll to position [331, 0]
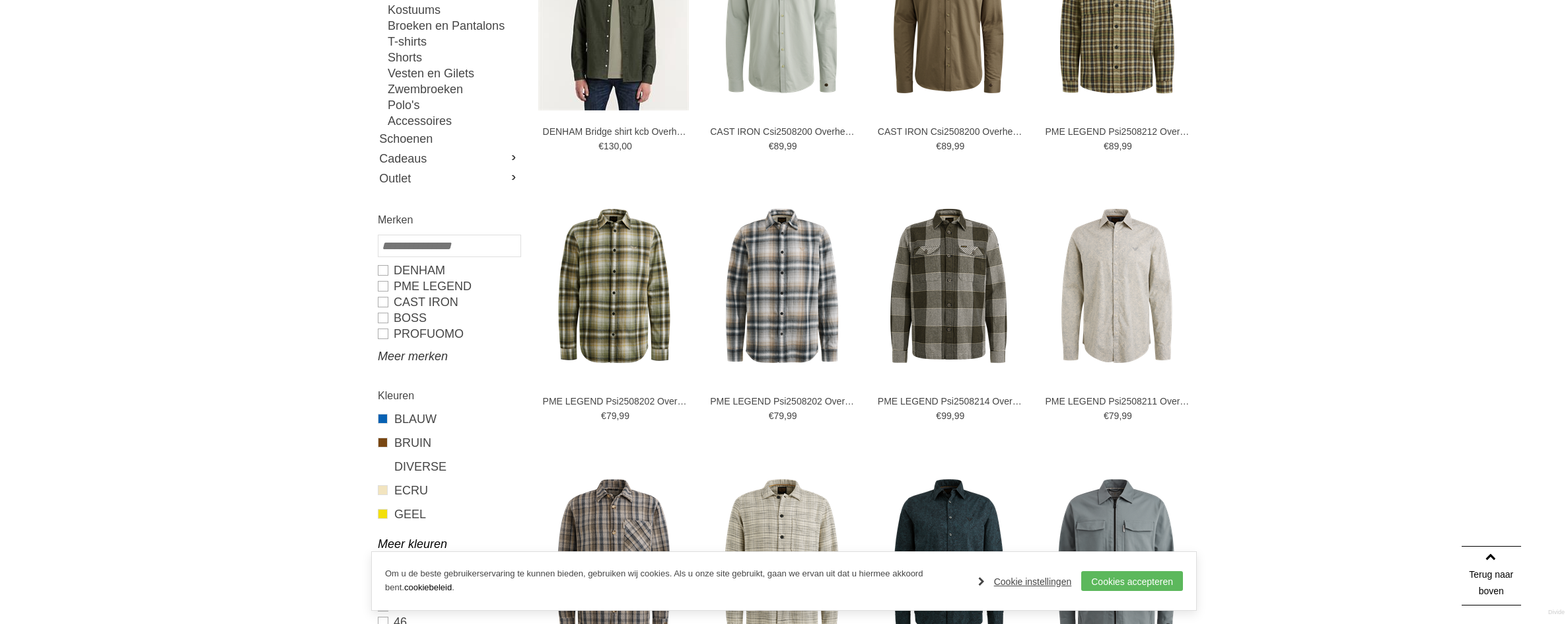
click at [407, 352] on link "Meer merken" at bounding box center [449, 356] width 142 height 16
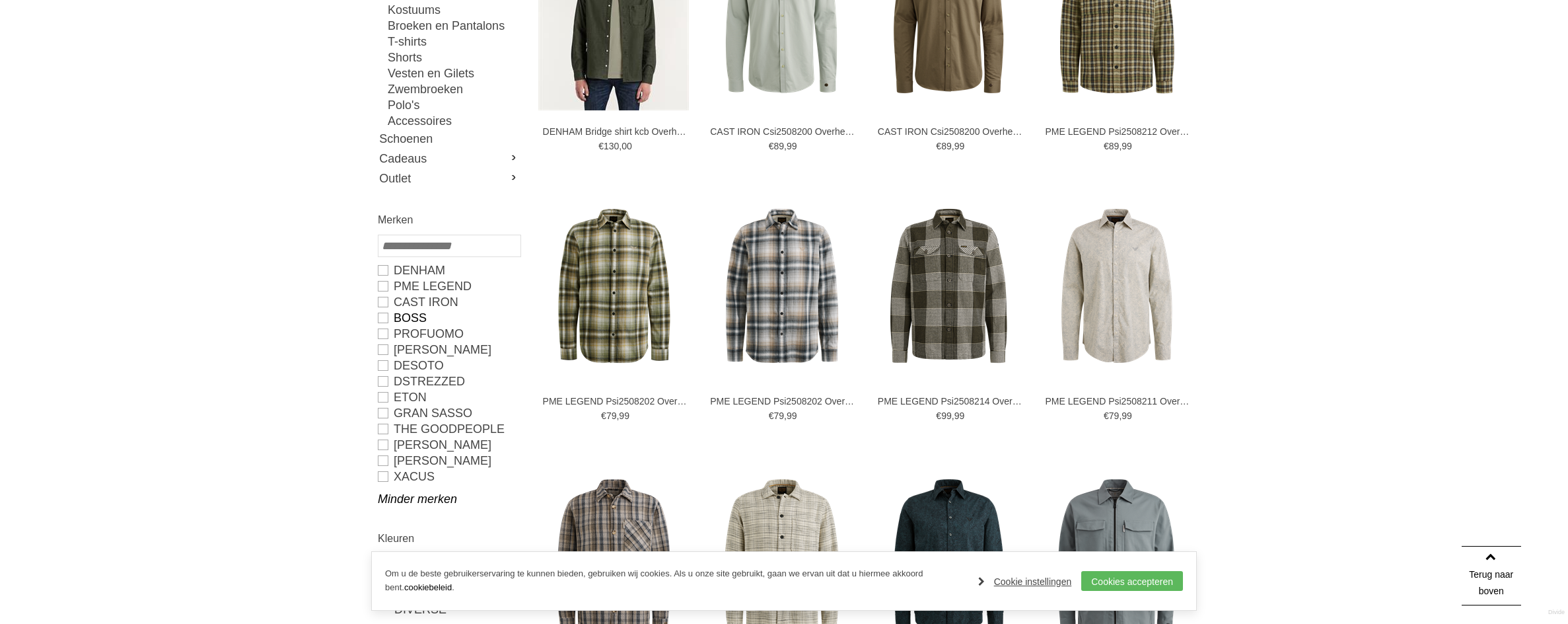
click at [382, 315] on link "BOSS" at bounding box center [449, 317] width 142 height 16
type input "**"
type input "***"
